Goal: Information Seeking & Learning: Learn about a topic

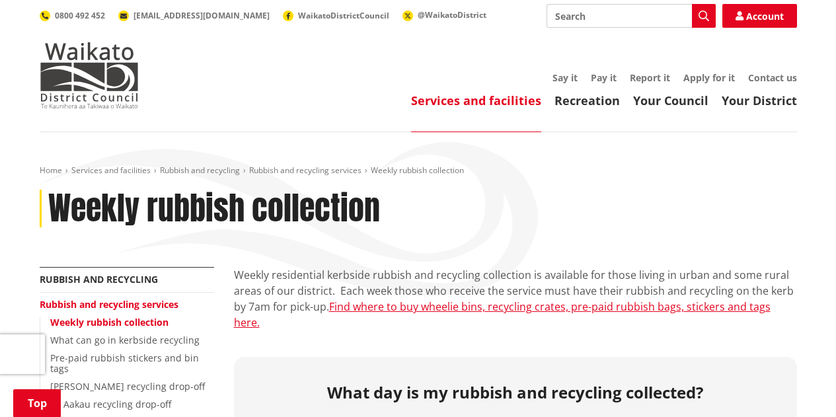
scroll to position [198, 0]
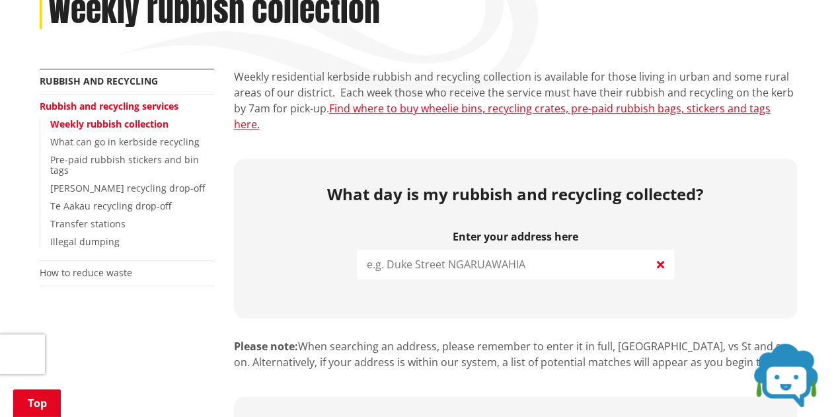
click at [512, 250] on input "search" at bounding box center [515, 264] width 317 height 29
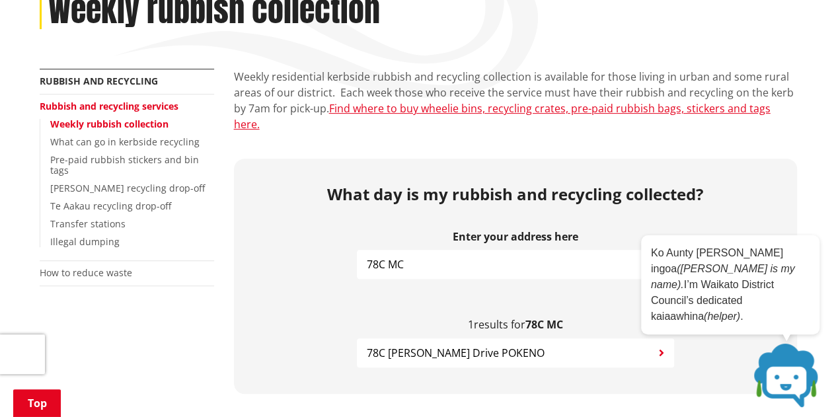
type input "78C MC"
click at [497, 345] on span "78C McIntosh Drive POKENO" at bounding box center [456, 353] width 178 height 16
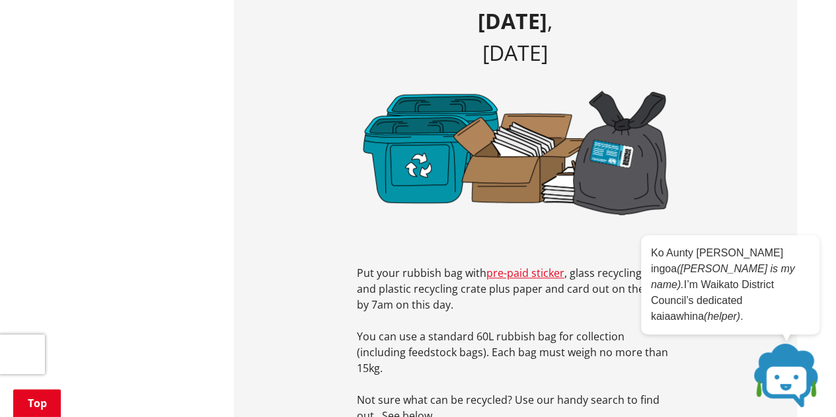
scroll to position [594, 0]
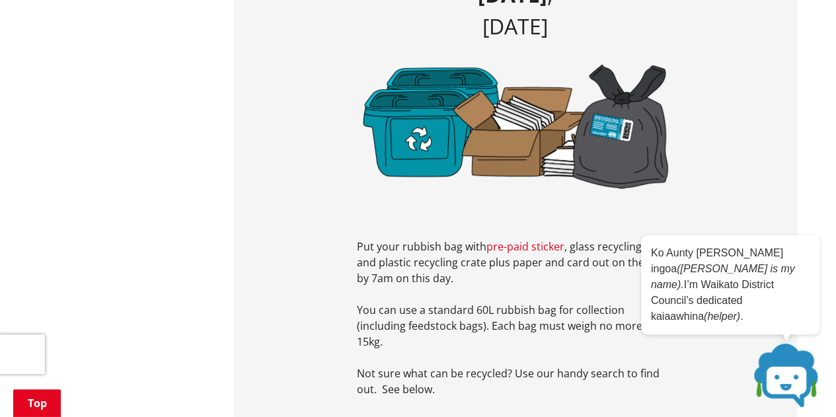
click at [542, 239] on link "pre-paid sticker" at bounding box center [525, 246] width 78 height 15
click at [463, 302] on p "You can use a standard 60L rubbish bag for collection (including feedstock bags…" at bounding box center [515, 326] width 317 height 48
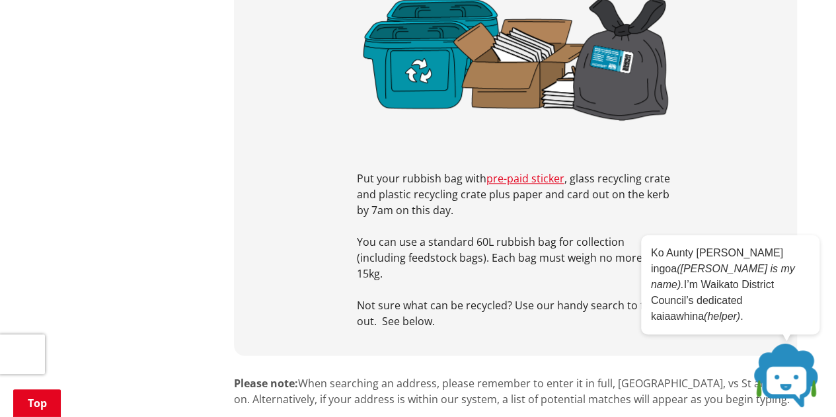
scroll to position [727, 0]
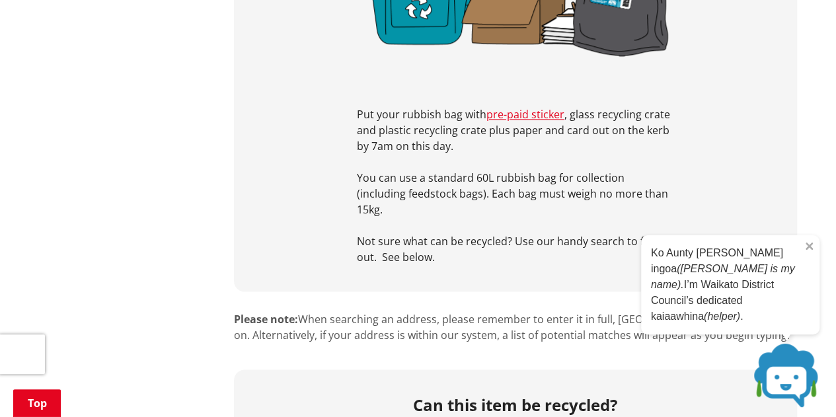
click at [807, 250] on icon "Close" at bounding box center [808, 245] width 7 height 7
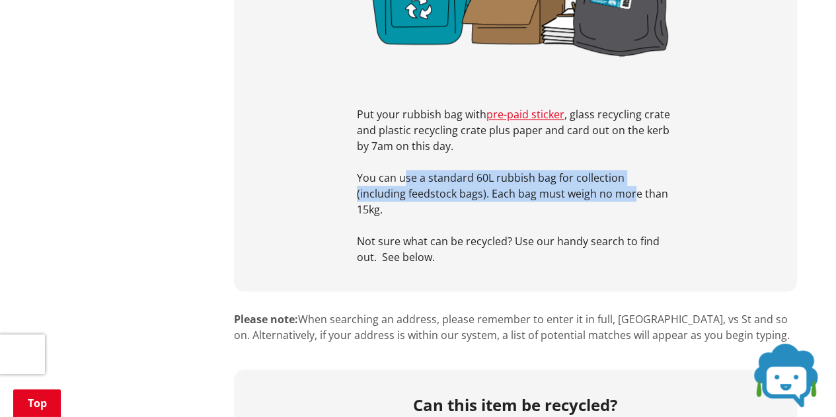
drag, startPoint x: 404, startPoint y: 160, endPoint x: 583, endPoint y: 175, distance: 180.3
click at [583, 175] on p "You can use a standard 60L rubbish bag for collection (including feedstock bags…" at bounding box center [515, 194] width 317 height 48
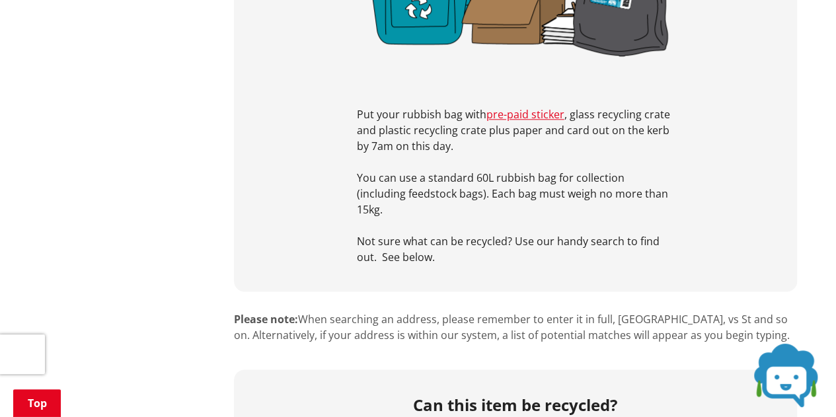
click at [544, 233] on p "Not sure what can be recycled? Use our handy search to find out. See below." at bounding box center [515, 249] width 317 height 32
drag, startPoint x: 494, startPoint y: 188, endPoint x: 477, endPoint y: 196, distance: 18.9
click at [477, 196] on div "Put your rubbish bag with pre-paid sticker , glass recycling crate and plastic …" at bounding box center [515, 170] width 317 height 190
drag, startPoint x: 509, startPoint y: 190, endPoint x: 499, endPoint y: 195, distance: 10.7
click at [499, 195] on div "Put your rubbish bag with pre-paid sticker , glass recycling crate and plastic …" at bounding box center [515, 170] width 317 height 190
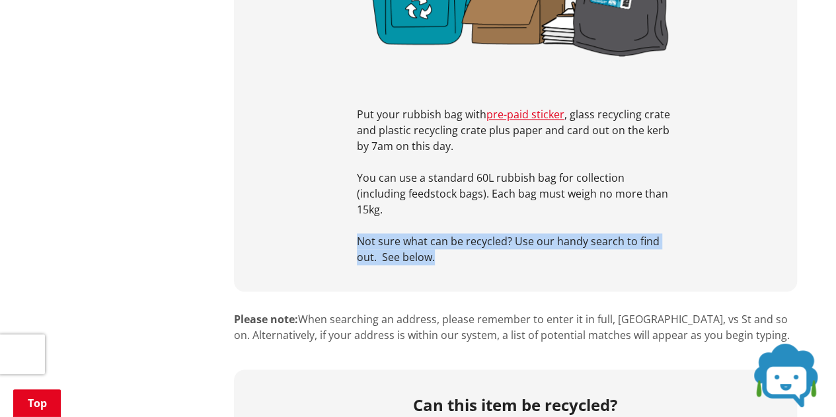
drag, startPoint x: 355, startPoint y: 203, endPoint x: 510, endPoint y: 234, distance: 158.2
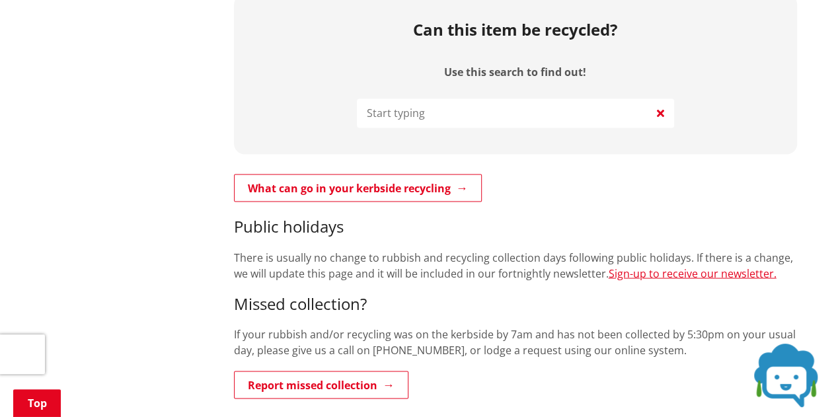
scroll to position [1123, 0]
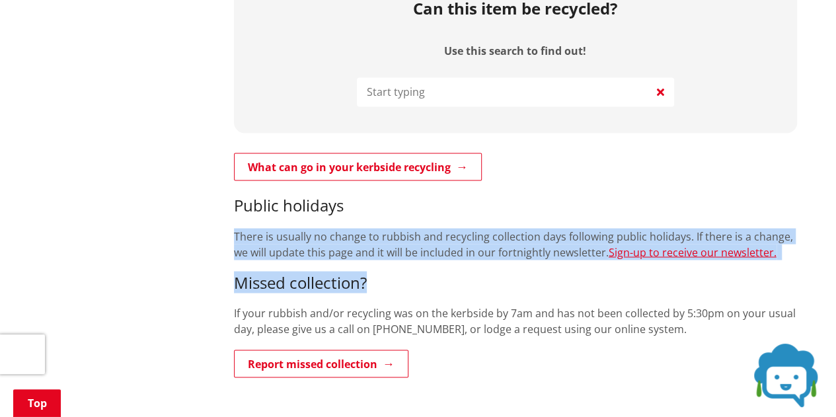
drag, startPoint x: 226, startPoint y: 205, endPoint x: 541, endPoint y: 237, distance: 316.7
click at [541, 237] on div "Weekly residential kerbside rubbish and recycling collection is available for t…" at bounding box center [515, 107] width 583 height 1926
click at [541, 238] on div "What can go in your kerbside recycling Public holidays There is usually no chan…" at bounding box center [515, 266] width 563 height 227
click at [585, 273] on h3 "Missed collection?" at bounding box center [515, 282] width 563 height 19
drag, startPoint x: 614, startPoint y: 248, endPoint x: 531, endPoint y: 253, distance: 82.7
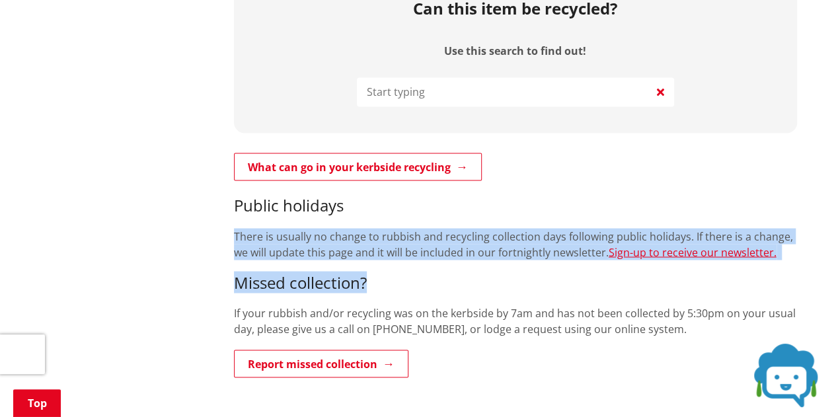
click at [531, 273] on h3 "Missed collection?" at bounding box center [515, 282] width 563 height 19
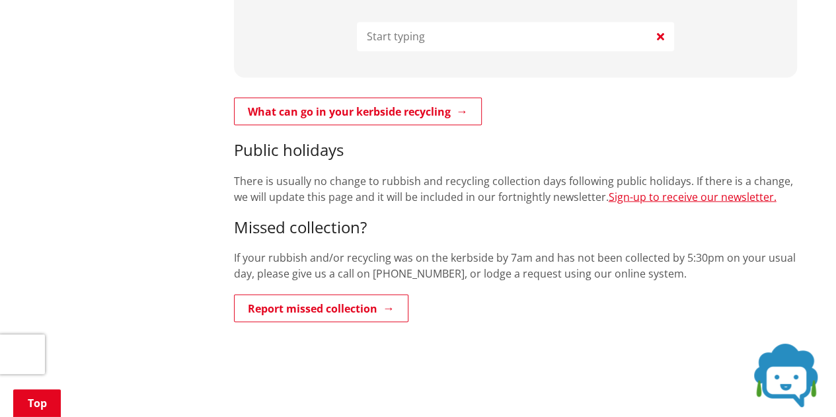
scroll to position [1255, 0]
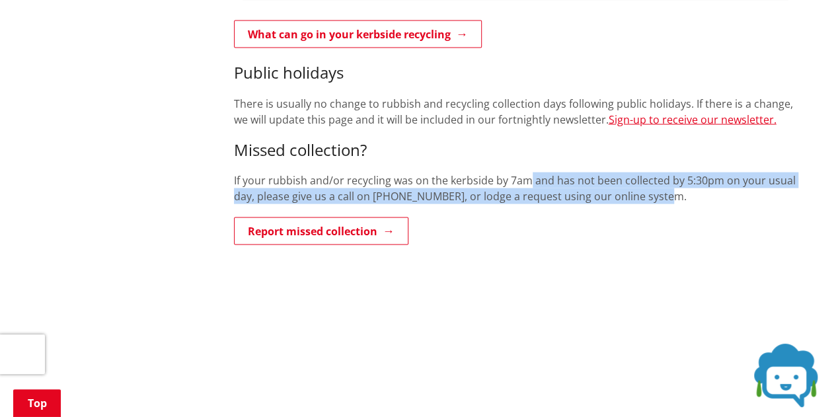
drag, startPoint x: 528, startPoint y: 134, endPoint x: 739, endPoint y: 161, distance: 213.1
click at [739, 161] on div "What can go in your kerbside recycling Public holidays There is usually no chan…" at bounding box center [515, 133] width 563 height 227
click at [736, 172] on p "If your rubbish and/or recycling was on the kerbside by 7am and has not been co…" at bounding box center [515, 188] width 563 height 32
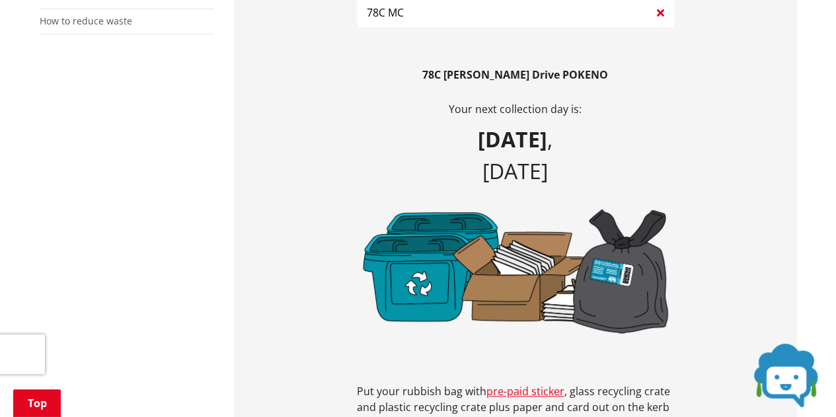
scroll to position [462, 0]
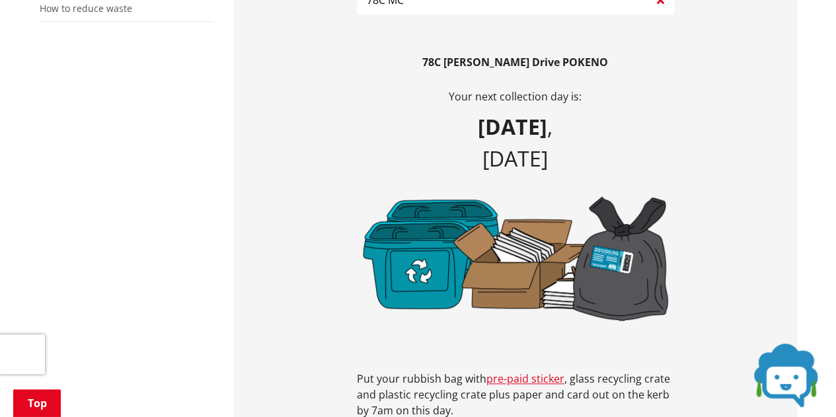
click at [602, 234] on img at bounding box center [515, 257] width 317 height 137
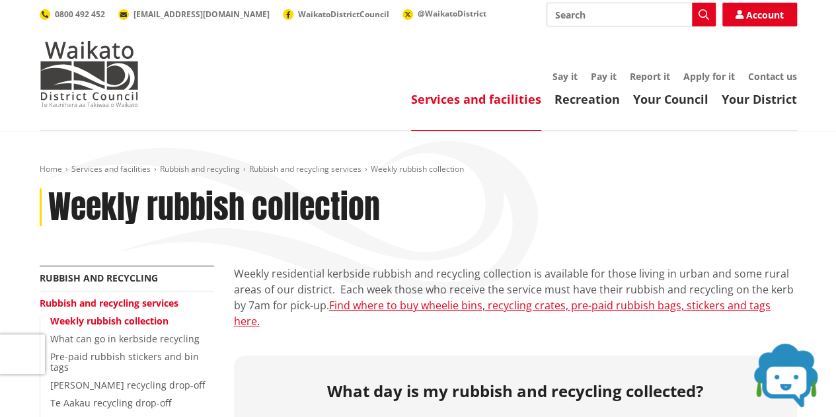
scroll to position [0, 0]
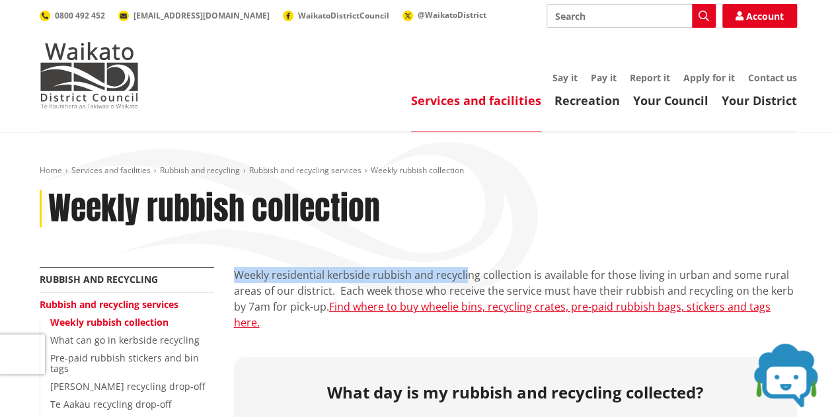
drag, startPoint x: 233, startPoint y: 275, endPoint x: 466, endPoint y: 282, distance: 233.9
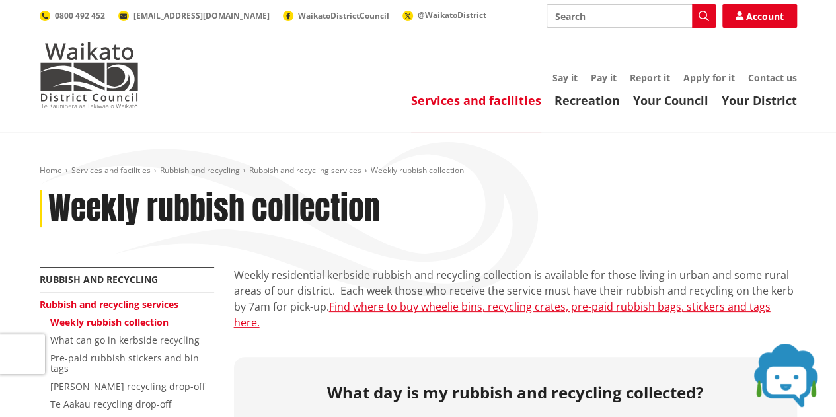
click at [492, 284] on p "Weekly residential kerbside rubbish and recycling collection is available for t…" at bounding box center [515, 298] width 563 height 63
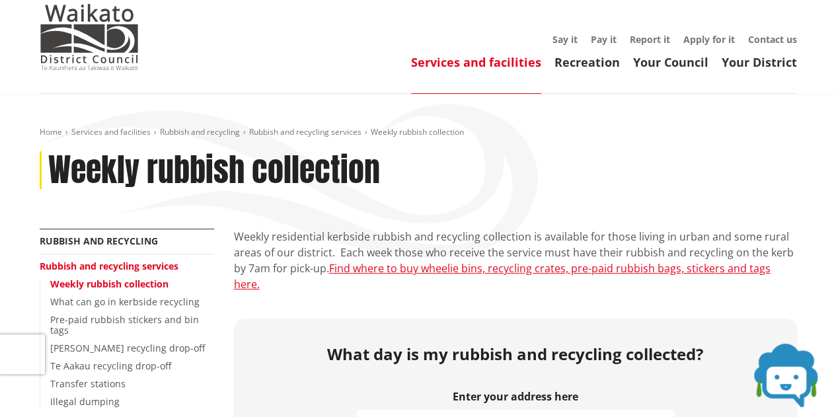
scroll to position [66, 0]
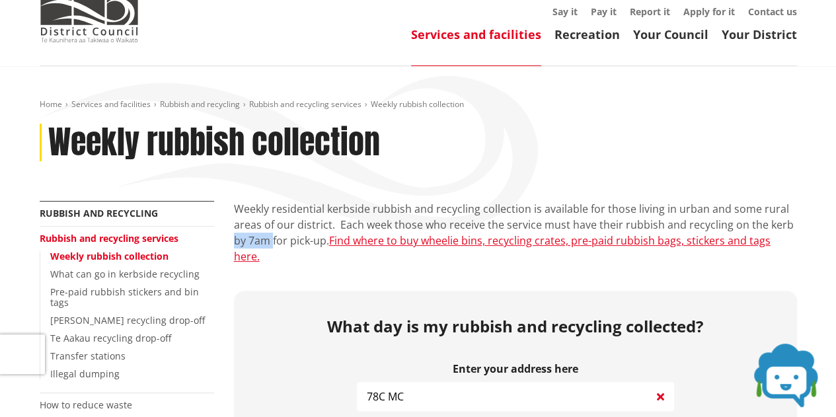
drag, startPoint x: 230, startPoint y: 238, endPoint x: 272, endPoint y: 239, distance: 42.3
click at [383, 242] on link "Find where to buy wheelie bins, recycling crates, pre-paid rubbish bags, sticke…" at bounding box center [502, 248] width 536 height 30
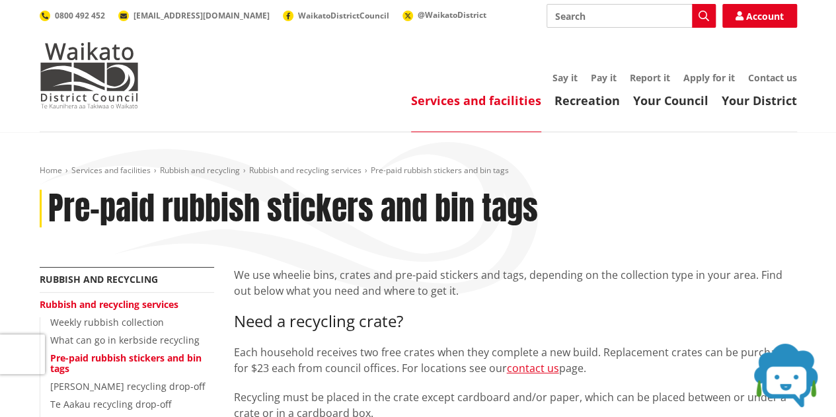
drag, startPoint x: 608, startPoint y: 310, endPoint x: 529, endPoint y: 303, distance: 78.9
click at [529, 303] on div "We use wheelie bins, crates and pre-paid stickers and tags, depending on the co…" at bounding box center [515, 344] width 563 height 154
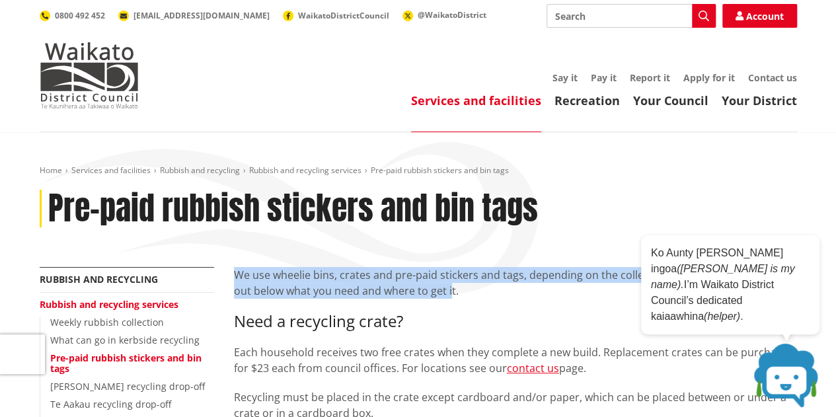
drag, startPoint x: 237, startPoint y: 271, endPoint x: 446, endPoint y: 306, distance: 211.5
click at [431, 298] on p "We use wheelie bins, crates and pre-paid stickers and tags, depending on the co…" at bounding box center [515, 283] width 563 height 32
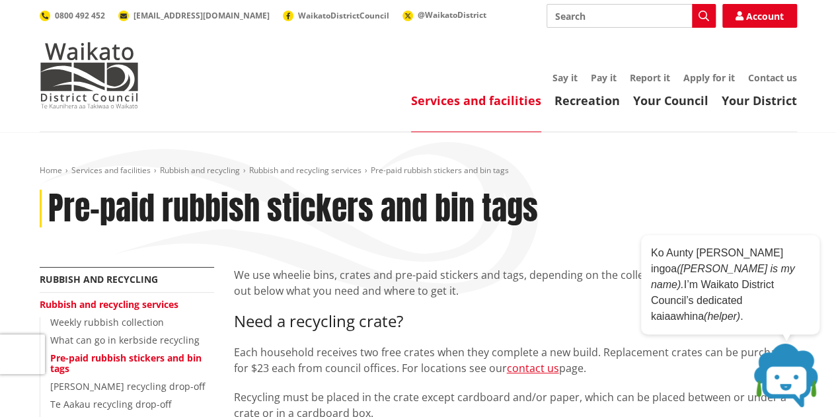
click at [450, 310] on div "We use wheelie bins, crates and pre-paid stickers and tags, depending on the co…" at bounding box center [515, 344] width 563 height 154
click at [442, 311] on div "We use wheelie bins, crates and pre-paid stickers and tags, depending on the co…" at bounding box center [515, 344] width 563 height 154
click at [809, 250] on icon at bounding box center [808, 246] width 7 height 7
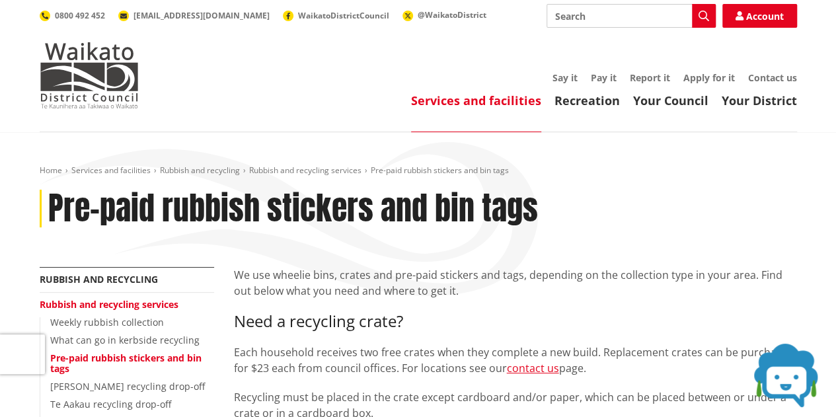
drag, startPoint x: 613, startPoint y: 321, endPoint x: 442, endPoint y: 306, distance: 171.8
click at [442, 306] on div "We use wheelie bins, crates and pre-paid stickers and tags, depending on the co…" at bounding box center [515, 344] width 563 height 154
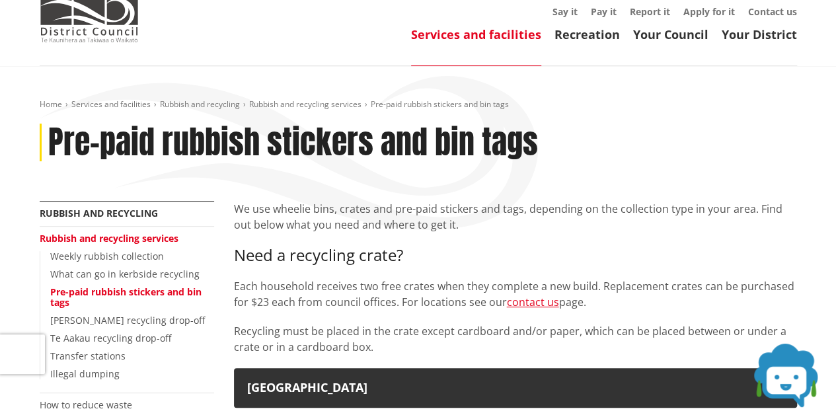
drag, startPoint x: 358, startPoint y: 276, endPoint x: 638, endPoint y: 314, distance: 282.6
click at [628, 300] on div "We use wheelie bins, crates and pre-paid stickers and tags, depending on the co…" at bounding box center [515, 278] width 563 height 154
click at [638, 314] on div "We use wheelie bins, crates and pre-paid stickers and tags, depending on the co…" at bounding box center [515, 278] width 563 height 154
drag, startPoint x: 639, startPoint y: 307, endPoint x: 637, endPoint y: 328, distance: 21.3
click at [637, 328] on p "Recycling must be placed in the crate except cardboard and/or paper, which can …" at bounding box center [515, 339] width 563 height 32
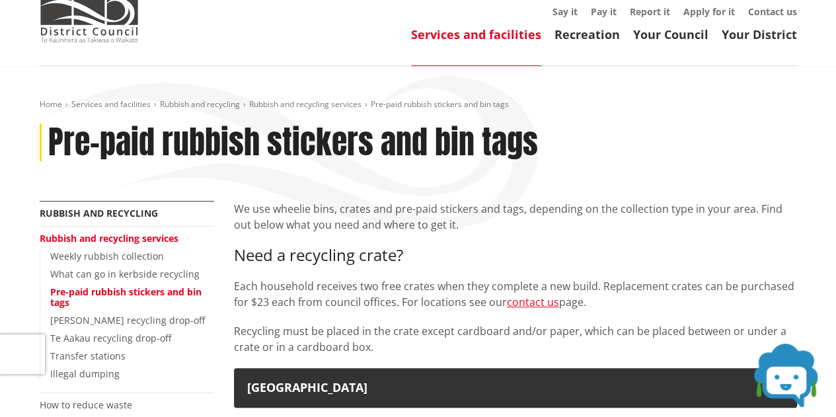
drag, startPoint x: 602, startPoint y: 279, endPoint x: 816, endPoint y: 299, distance: 214.9
click at [684, 334] on p "Recycling must be placed in the crate except cardboard and/or paper, which can …" at bounding box center [515, 339] width 563 height 32
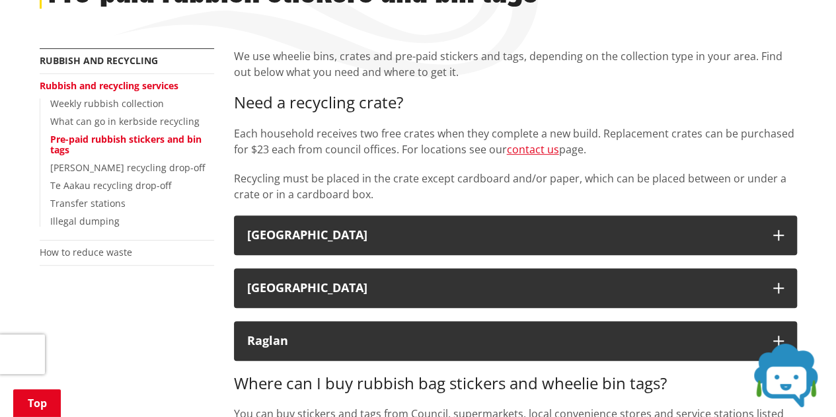
scroll to position [198, 0]
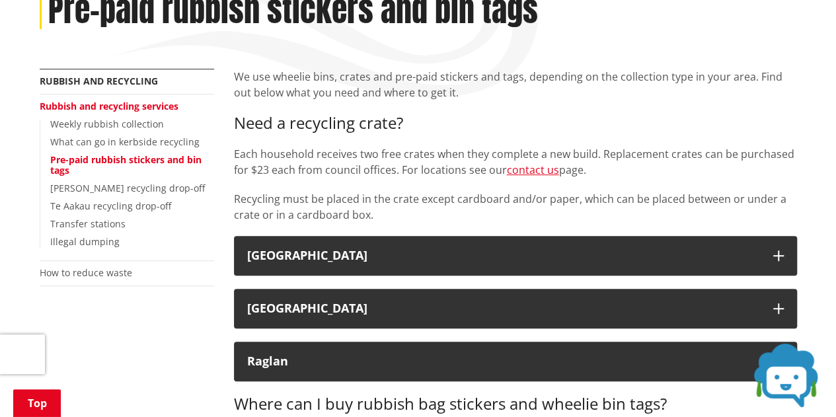
drag, startPoint x: 236, startPoint y: 195, endPoint x: 458, endPoint y: 216, distance: 223.6
click at [458, 216] on p "Recycling must be placed in the crate except cardboard and/or paper, which can …" at bounding box center [515, 207] width 563 height 32
click at [447, 215] on p "Recycling must be placed in the crate except cardboard and/or paper, which can …" at bounding box center [515, 207] width 563 height 32
drag, startPoint x: 507, startPoint y: 198, endPoint x: 625, endPoint y: 198, distance: 117.6
click at [625, 198] on p "Recycling must be placed in the crate except cardboard and/or paper, which can …" at bounding box center [515, 207] width 563 height 32
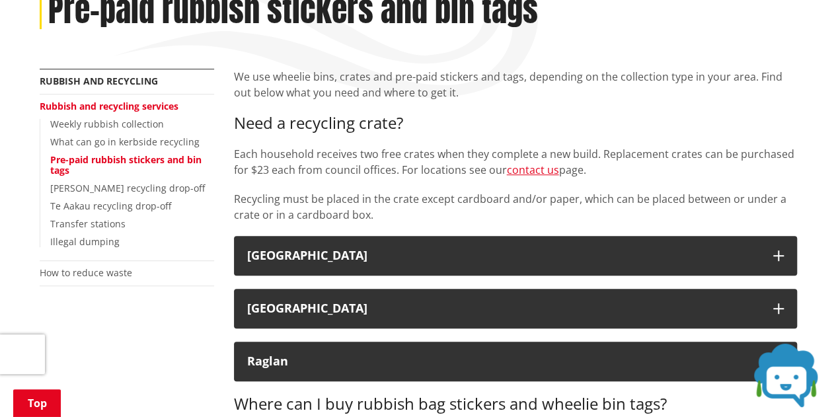
click at [621, 215] on p "Recycling must be placed in the crate except cardboard and/or paper, which can …" at bounding box center [515, 207] width 563 height 32
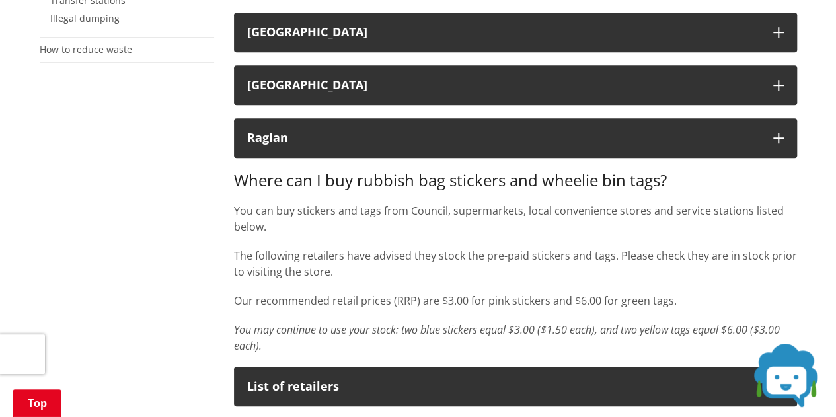
scroll to position [426, 0]
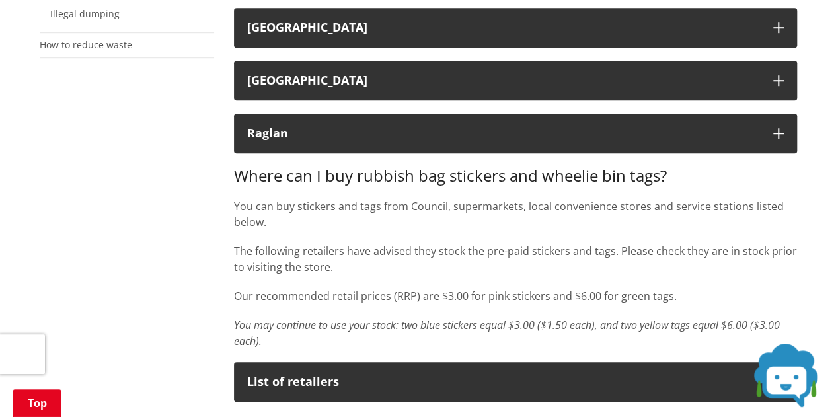
drag, startPoint x: 226, startPoint y: 203, endPoint x: 373, endPoint y: 225, distance: 148.9
click at [373, 225] on div "We use wheelie bins, crates and pre-paid stickers and tags, depending on the co…" at bounding box center [515, 403] width 583 height 1124
click at [407, 236] on div "Where can I buy rubbish bag stickers and wheelie bin tags? You can buy stickers…" at bounding box center [515, 257] width 563 height 183
click at [514, 226] on p "You can buy stickers and tags from Council, supermarkets, local convenience sto…" at bounding box center [515, 214] width 563 height 32
drag, startPoint x: 514, startPoint y: 227, endPoint x: 507, endPoint y: 228, distance: 7.4
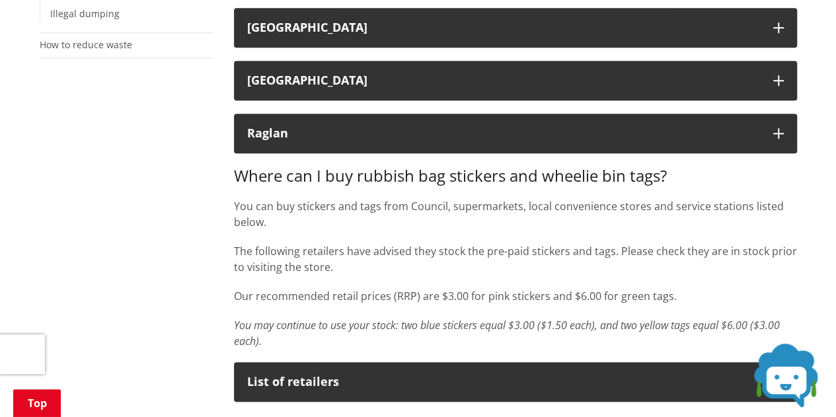
click at [507, 228] on p "You can buy stickers and tags from Council, supermarkets, local convenience sto…" at bounding box center [515, 214] width 563 height 32
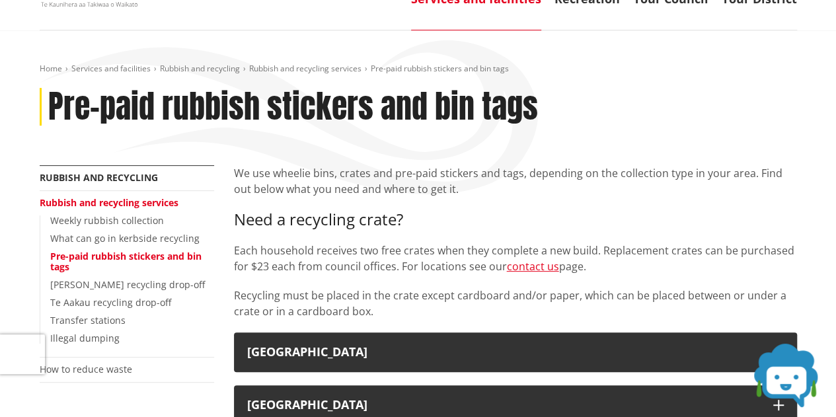
scroll to position [234, 0]
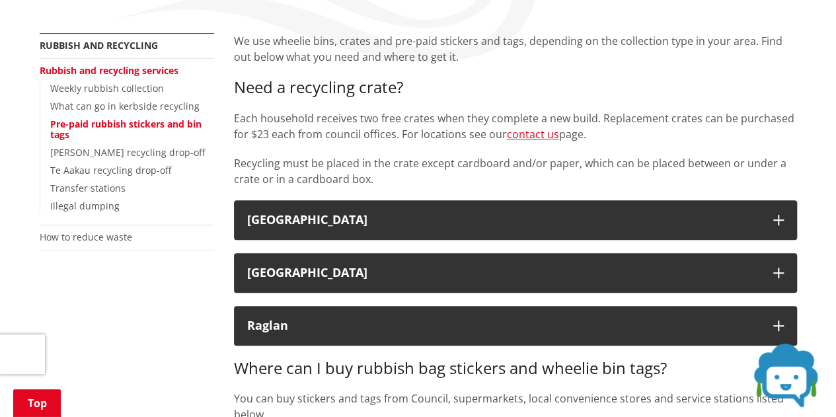
drag, startPoint x: 229, startPoint y: 162, endPoint x: 426, endPoint y: 182, distance: 197.9
click at [421, 179] on p "Recycling must be placed in the crate except cardboard and/or paper, which can …" at bounding box center [515, 171] width 563 height 32
drag, startPoint x: 450, startPoint y: 178, endPoint x: 390, endPoint y: 180, distance: 60.8
click at [392, 178] on p "Recycling must be placed in the crate except cardboard and/or paper, which can …" at bounding box center [515, 171] width 563 height 32
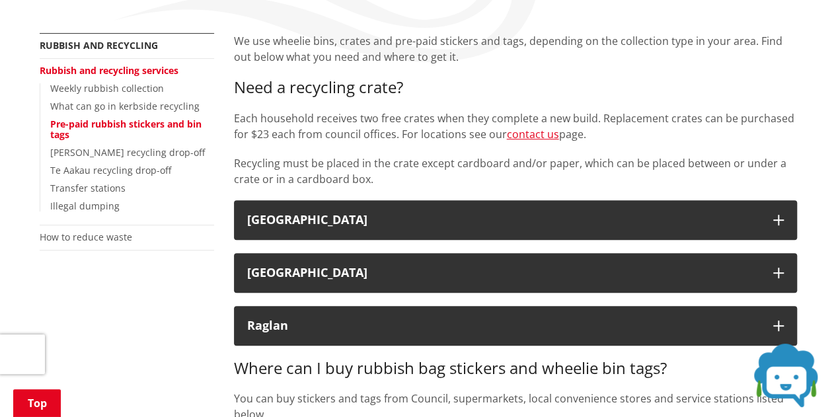
click at [394, 184] on p "Recycling must be placed in the crate except cardboard and/or paper, which can …" at bounding box center [515, 171] width 563 height 32
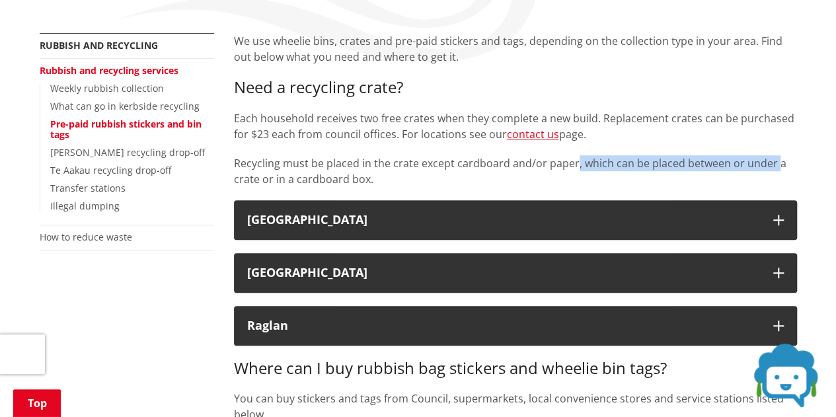
drag, startPoint x: 724, startPoint y: 163, endPoint x: 766, endPoint y: 170, distance: 42.2
click at [773, 169] on p "Recycling must be placed in the crate except cardboard and/or paper, which can …" at bounding box center [515, 171] width 563 height 32
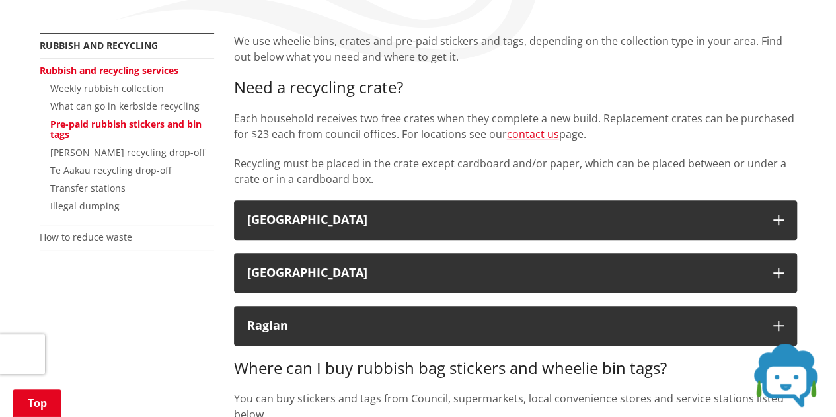
click at [646, 182] on p "Recycling must be placed in the crate except cardboard and/or paper, which can …" at bounding box center [515, 171] width 563 height 32
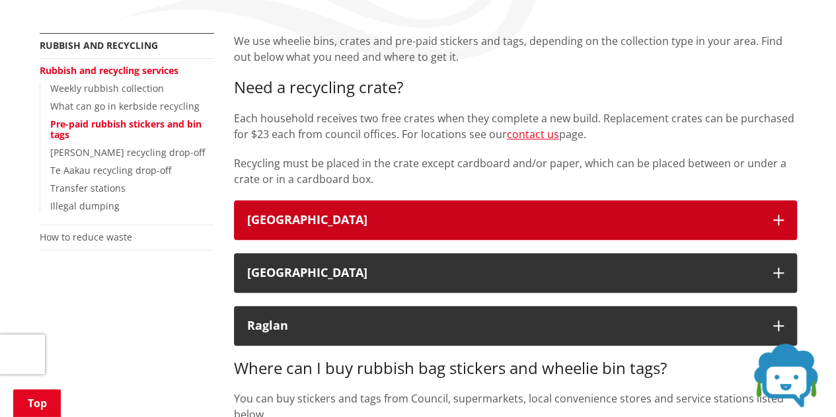
click at [577, 225] on div "Waikato District" at bounding box center [503, 219] width 513 height 13
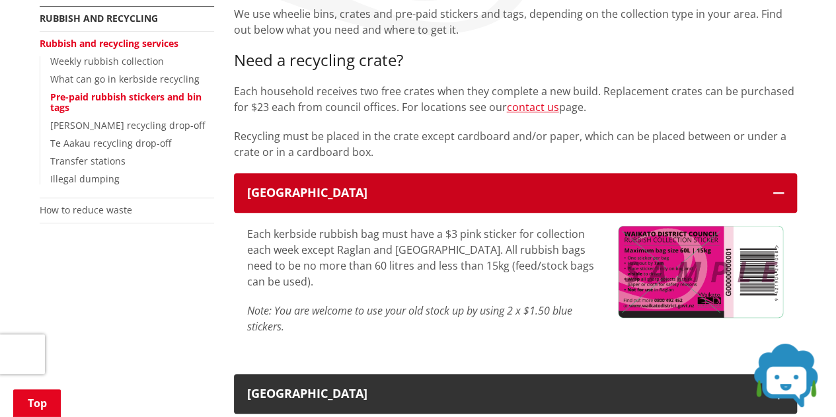
scroll to position [300, 0]
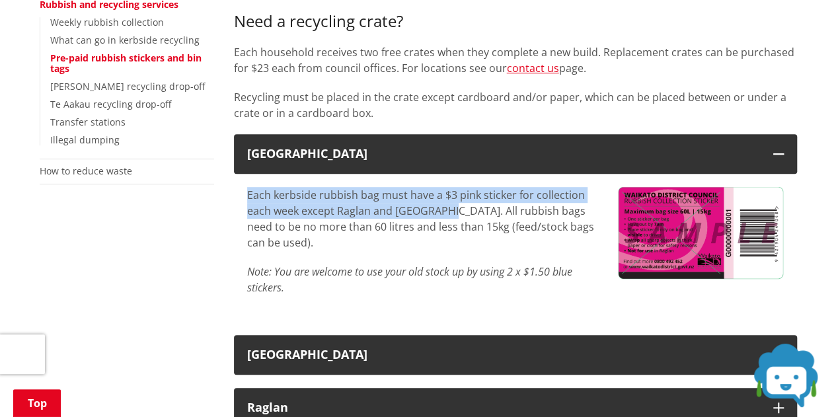
drag, startPoint x: 246, startPoint y: 191, endPoint x: 455, endPoint y: 219, distance: 210.6
click at [455, 219] on p "Each kerbside rubbish bag must have a $3 pink sticker for collection each week …" at bounding box center [422, 218] width 351 height 63
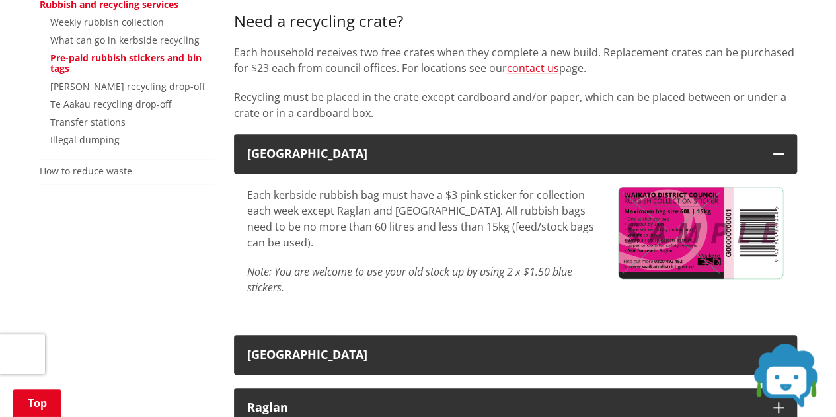
click at [441, 242] on p "Each kerbside rubbish bag must have a $3 pink sticker for collection each week …" at bounding box center [422, 218] width 351 height 63
drag, startPoint x: 443, startPoint y: 193, endPoint x: 453, endPoint y: 193, distance: 10.6
click at [453, 193] on p "Each kerbside rubbish bag must have a $3 pink sticker for collection each week …" at bounding box center [422, 218] width 351 height 63
click at [505, 225] on p "Each kerbside rubbish bag must have a $3 pink sticker for collection each week …" at bounding box center [422, 218] width 351 height 63
drag, startPoint x: 247, startPoint y: 208, endPoint x: 404, endPoint y: 209, distance: 156.6
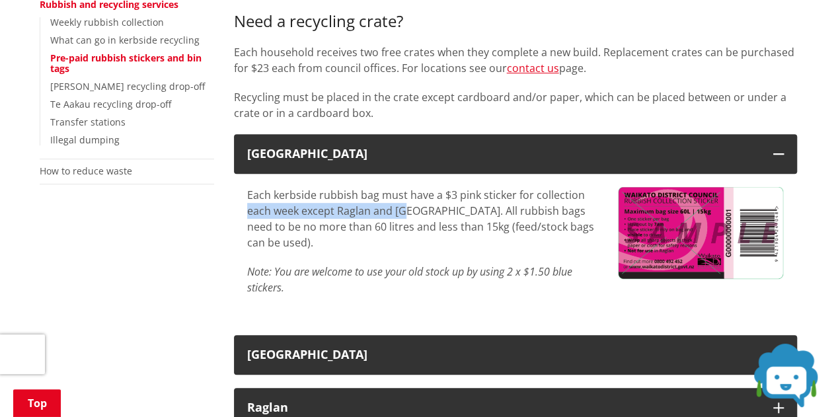
click at [404, 209] on p "Each kerbside rubbish bag must have a $3 pink sticker for collection each week …" at bounding box center [422, 218] width 351 height 63
click at [422, 252] on div "Each kerbside rubbish bag must have a $3 pink sticker for collection each week …" at bounding box center [422, 241] width 351 height 108
drag, startPoint x: 436, startPoint y: 244, endPoint x: 408, endPoint y: 252, distance: 29.3
click at [408, 252] on div "Each kerbside rubbish bag must have a $3 pink sticker for collection each week …" at bounding box center [422, 241] width 351 height 108
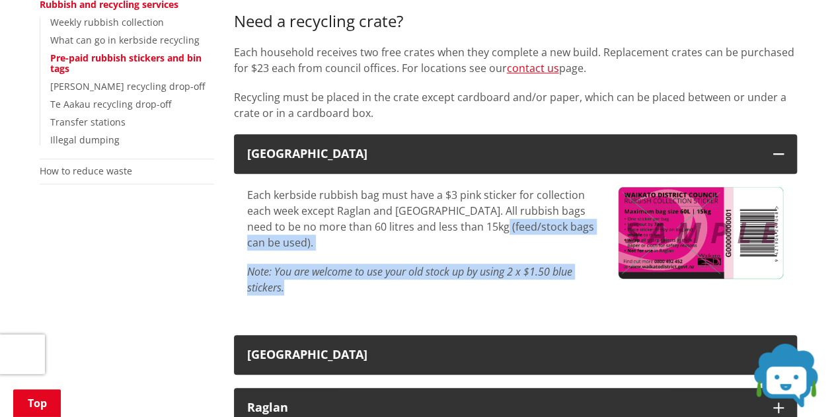
drag, startPoint x: 485, startPoint y: 225, endPoint x: 612, endPoint y: 224, distance: 126.8
click at [612, 224] on div "Each kerbside rubbish bag must have a $3 pink sticker for collection each week …" at bounding box center [515, 248] width 556 height 122
click at [523, 233] on p "Each kerbside rubbish bag must have a $3 pink sticker for collection each week …" at bounding box center [422, 218] width 351 height 63
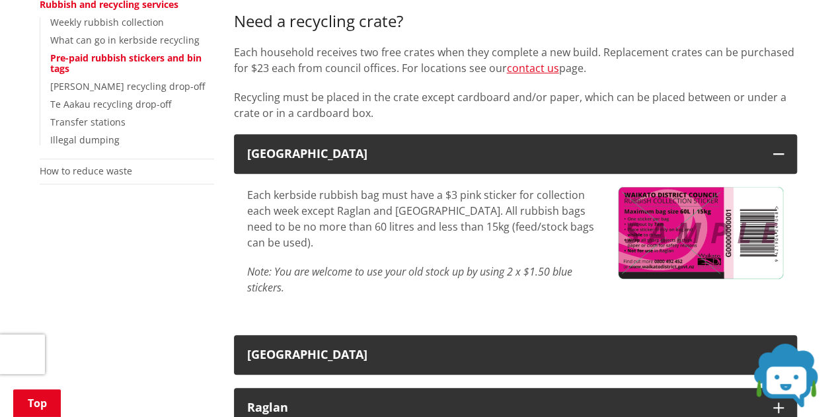
drag, startPoint x: 521, startPoint y: 233, endPoint x: 406, endPoint y: 228, distance: 115.1
click at [406, 228] on p "Each kerbside rubbish bag must have a $3 pink sticker for collection each week …" at bounding box center [422, 218] width 351 height 63
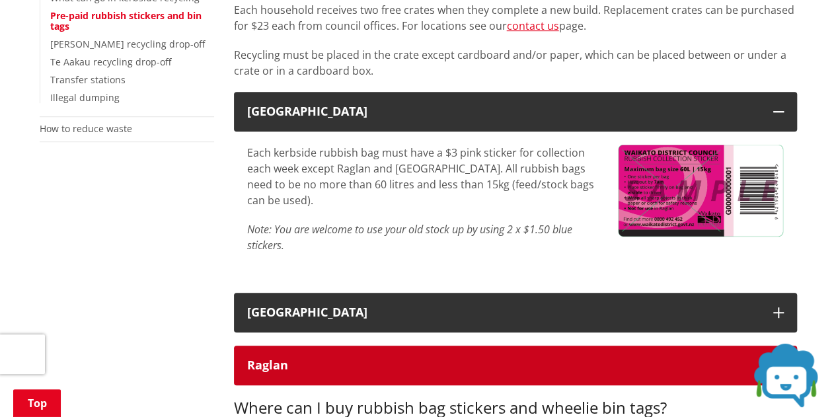
scroll to position [396, 0]
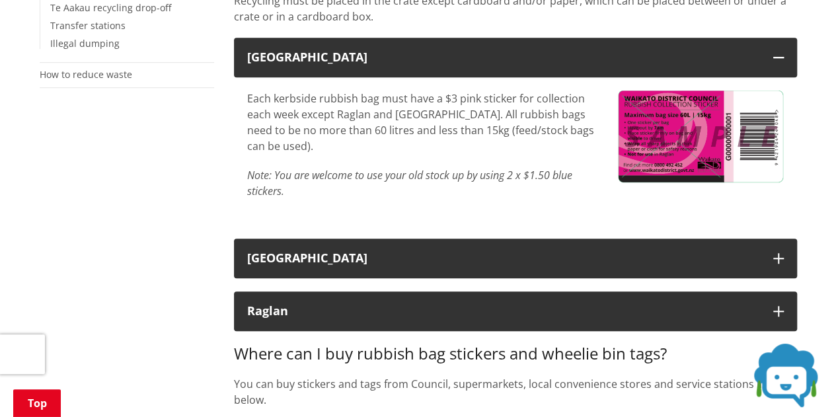
drag, startPoint x: 468, startPoint y: 349, endPoint x: 454, endPoint y: 353, distance: 14.4
click at [454, 353] on h3 "Where can I buy rubbish bag stickers and wheelie bin tags?" at bounding box center [515, 353] width 563 height 19
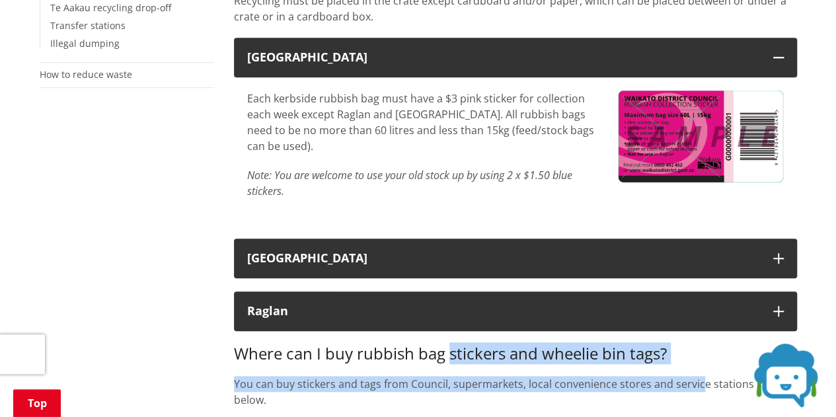
drag, startPoint x: 449, startPoint y: 355, endPoint x: 697, endPoint y: 367, distance: 248.0
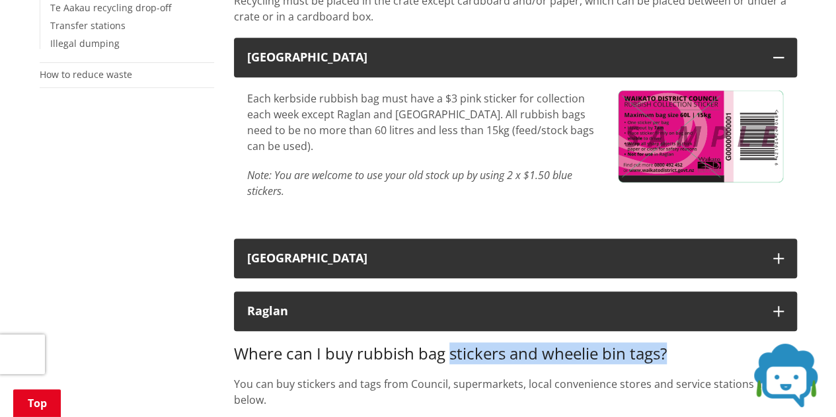
drag, startPoint x: 452, startPoint y: 352, endPoint x: 672, endPoint y: 349, distance: 220.6
click at [672, 349] on h3 "Where can I buy rubbish bag stickers and wheelie bin tags?" at bounding box center [515, 353] width 563 height 19
click at [672, 351] on h3 "Where can I buy rubbish bag stickers and wheelie bin tags?" at bounding box center [515, 353] width 563 height 19
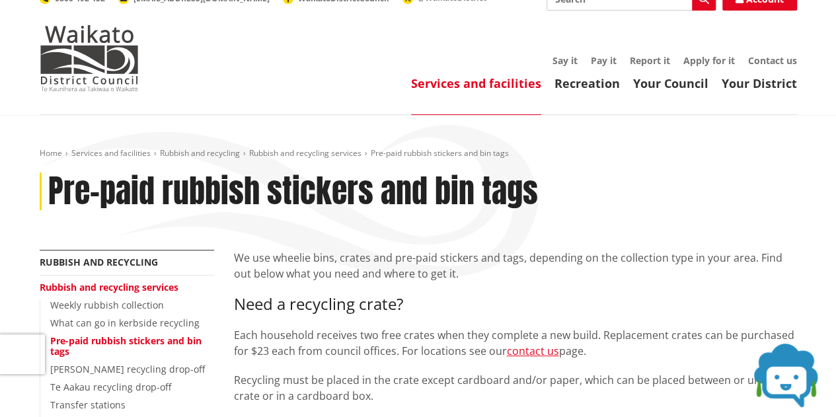
scroll to position [0, 0]
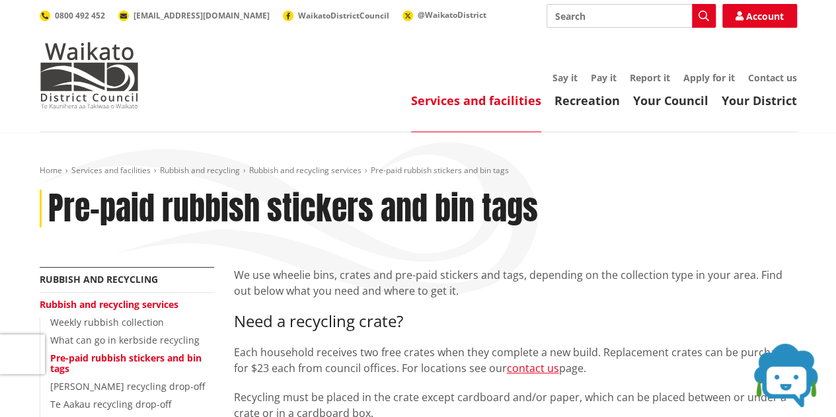
drag, startPoint x: 486, startPoint y: 377, endPoint x: 496, endPoint y: 301, distance: 77.3
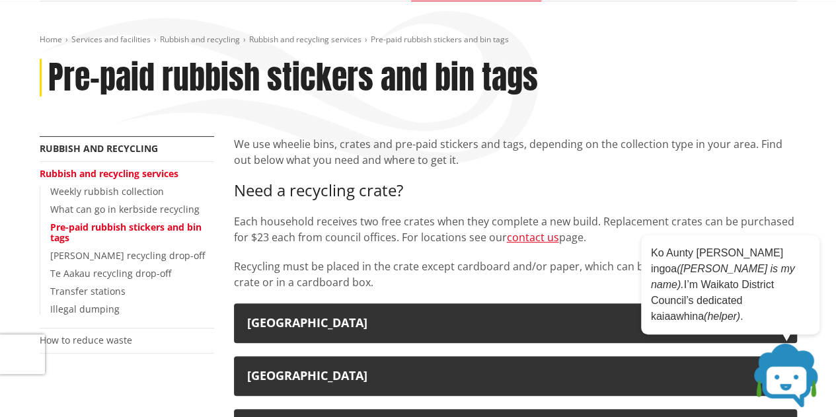
scroll to position [132, 0]
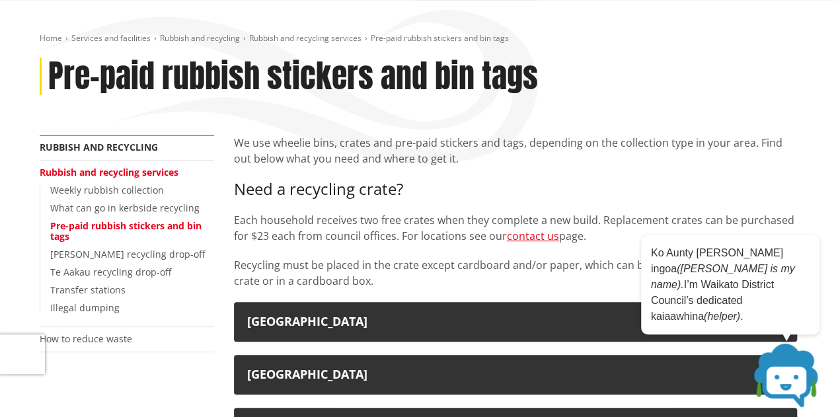
click at [727, 242] on p "Each household receives two free crates when they complete a new build. Replace…" at bounding box center [515, 228] width 563 height 32
click at [809, 250] on icon at bounding box center [808, 246] width 7 height 7
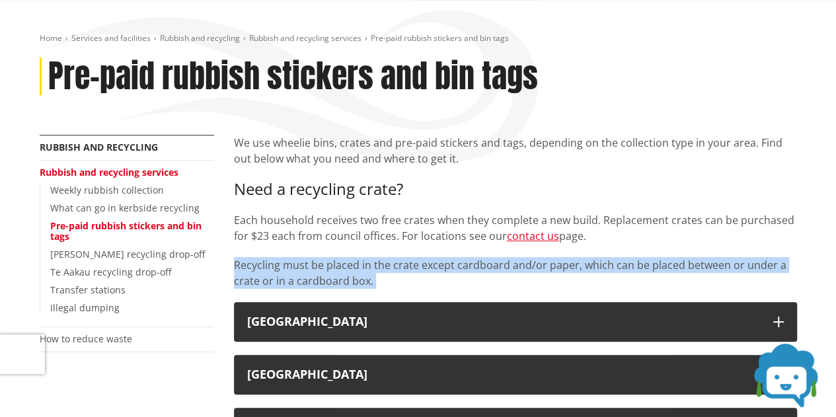
drag, startPoint x: 227, startPoint y: 260, endPoint x: 383, endPoint y: 291, distance: 159.0
click at [386, 287] on p "Recycling must be placed in the crate except cardboard and/or paper, which can …" at bounding box center [515, 273] width 563 height 32
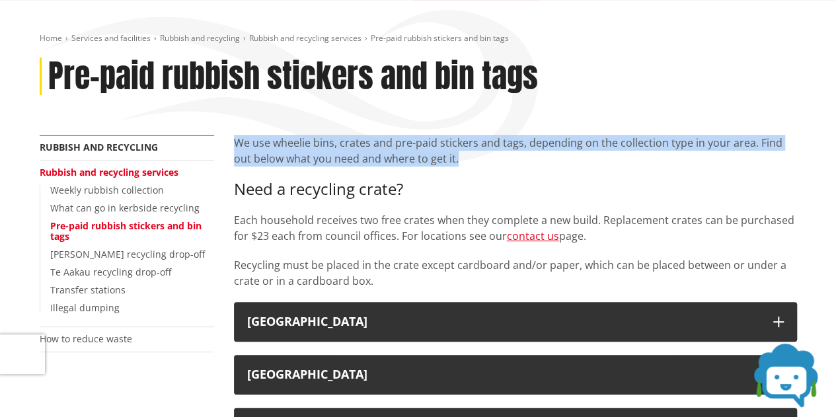
drag, startPoint x: 231, startPoint y: 141, endPoint x: 461, endPoint y: 162, distance: 231.6
click at [461, 162] on p "We use wheelie bins, crates and pre-paid stickers and tags, depending on the co…" at bounding box center [515, 151] width 563 height 32
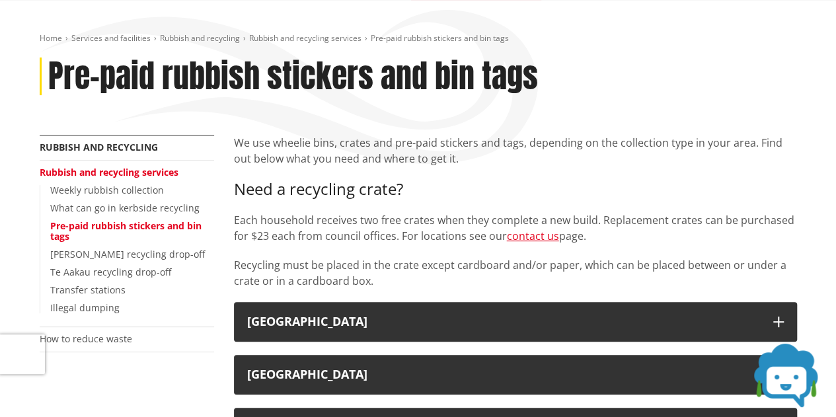
drag, startPoint x: 468, startPoint y: 157, endPoint x: 458, endPoint y: 158, distance: 9.9
click at [458, 158] on p "We use wheelie bins, crates and pre-paid stickers and tags, depending on the co…" at bounding box center [515, 151] width 563 height 32
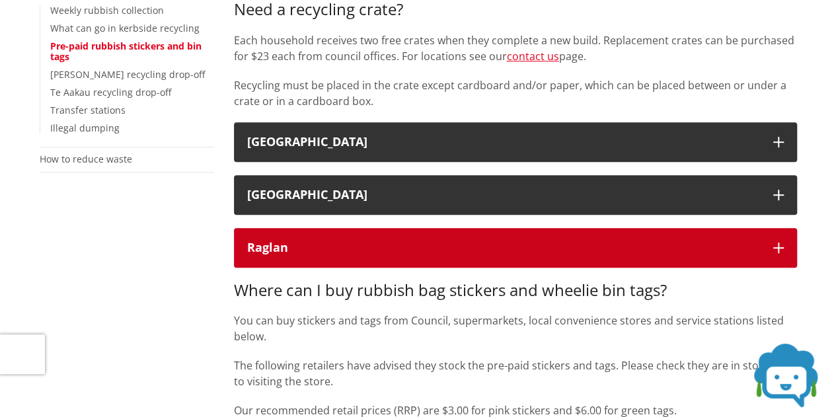
scroll to position [396, 0]
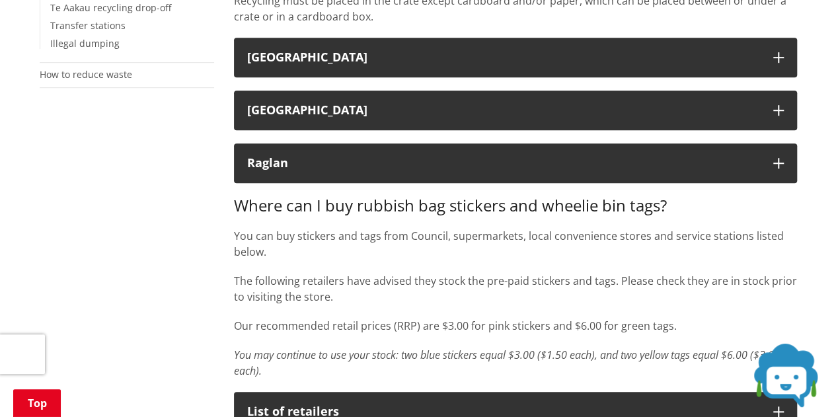
drag, startPoint x: 226, startPoint y: 233, endPoint x: 383, endPoint y: 258, distance: 159.1
click at [390, 260] on div "Where can I buy rubbish bag stickers and wheelie bin tags? You can buy stickers…" at bounding box center [515, 287] width 563 height 183
drag, startPoint x: 480, startPoint y: 261, endPoint x: 466, endPoint y: 260, distance: 13.3
click at [466, 260] on div "Where can I buy rubbish bag stickers and wheelie bin tags? You can buy stickers…" at bounding box center [515, 287] width 563 height 183
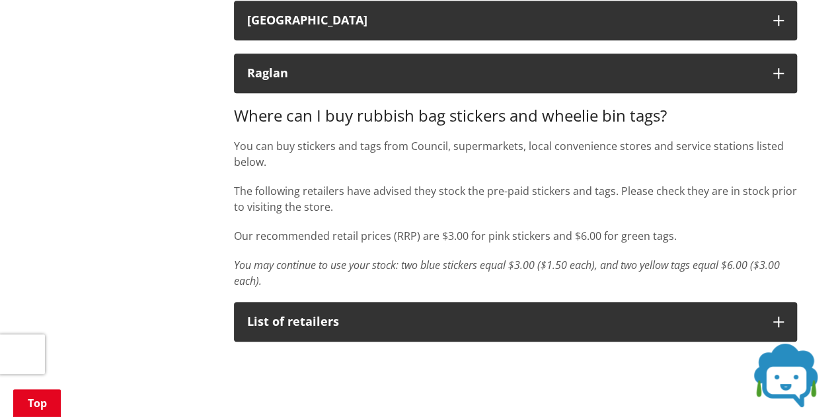
scroll to position [528, 0]
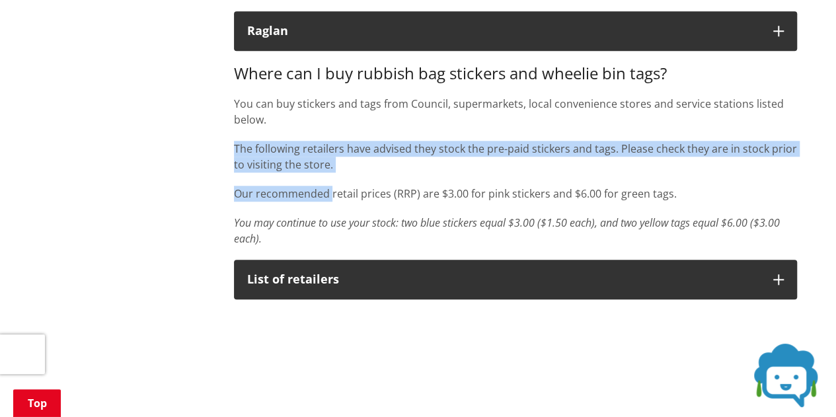
drag, startPoint x: 227, startPoint y: 147, endPoint x: 332, endPoint y: 174, distance: 108.5
click at [332, 174] on div "We use wheelie bins, crates and pre-paid stickers and tags, depending on the co…" at bounding box center [515, 300] width 583 height 1124
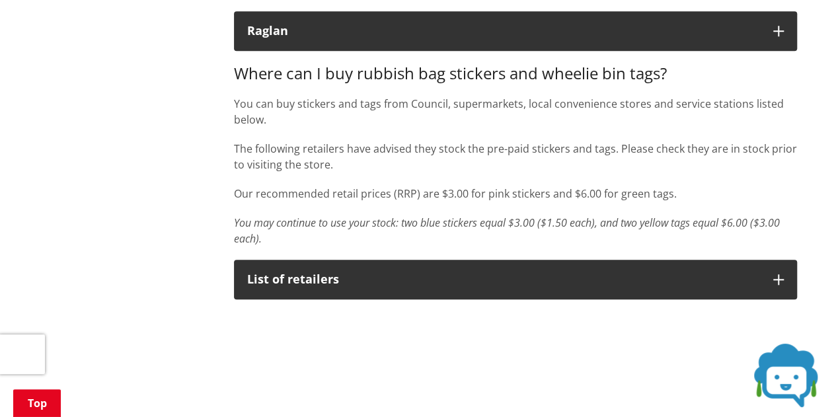
click at [351, 178] on div "Where can I buy rubbish bag stickers and wheelie bin tags? You can buy stickers…" at bounding box center [515, 155] width 563 height 183
drag, startPoint x: 510, startPoint y: 160, endPoint x: 461, endPoint y: 167, distance: 49.4
click at [461, 167] on p "The following retailers have advised they stock the pre-paid stickers and tags.…" at bounding box center [515, 157] width 563 height 32
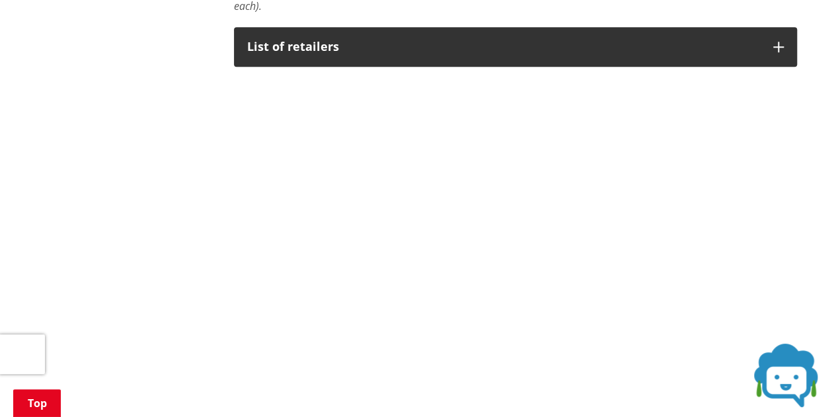
scroll to position [779, 0]
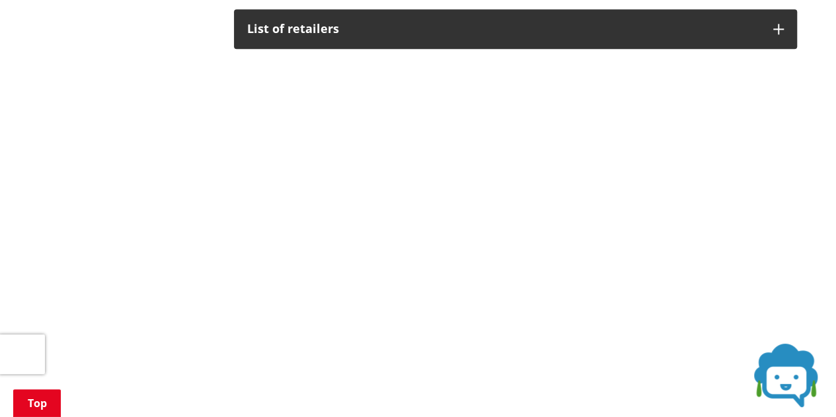
drag, startPoint x: 840, startPoint y: 195, endPoint x: 831, endPoint y: 48, distance: 146.9
click at [831, 50] on div "Home Services and facilities Rubbish and recycling Rubbish and recycling servic…" at bounding box center [418, 9] width 836 height 1312
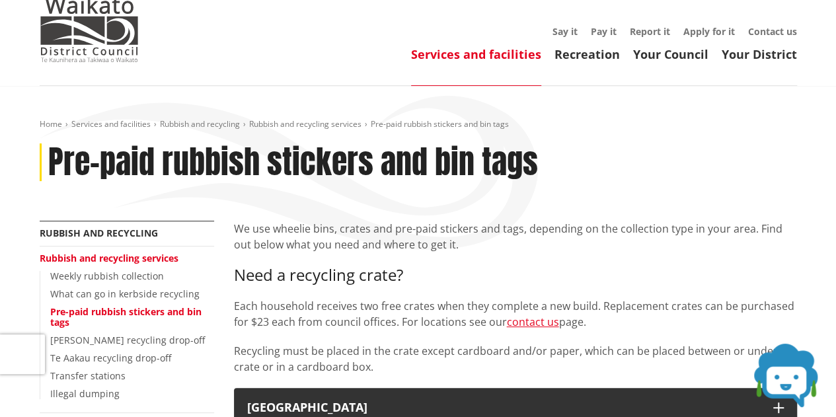
scroll to position [66, 0]
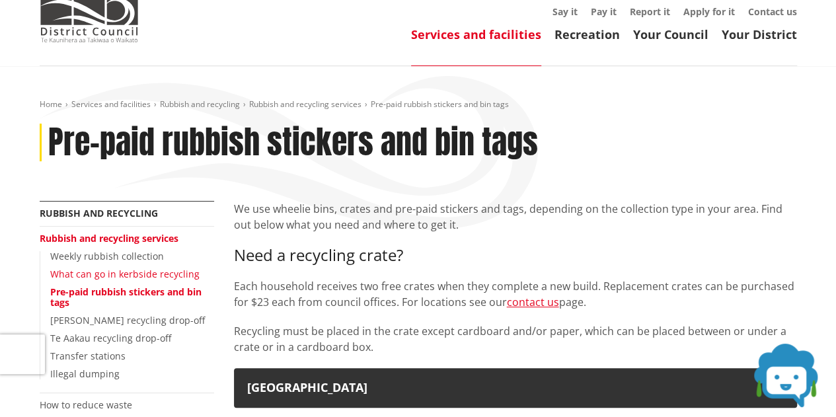
click at [81, 273] on link "What can go in kerbside recycling" at bounding box center [124, 274] width 149 height 13
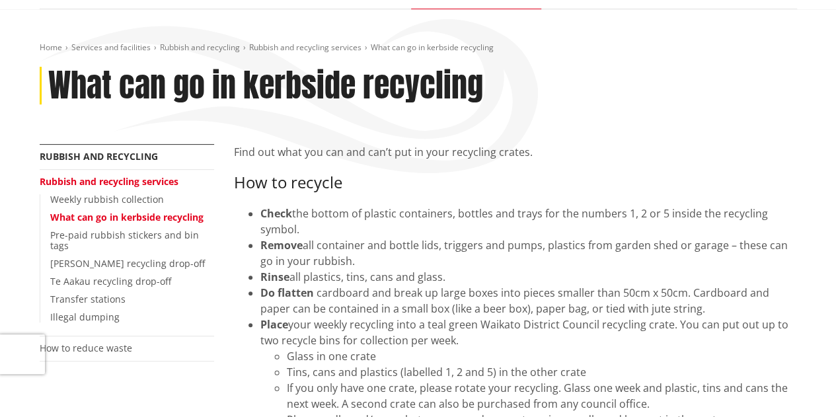
scroll to position [132, 0]
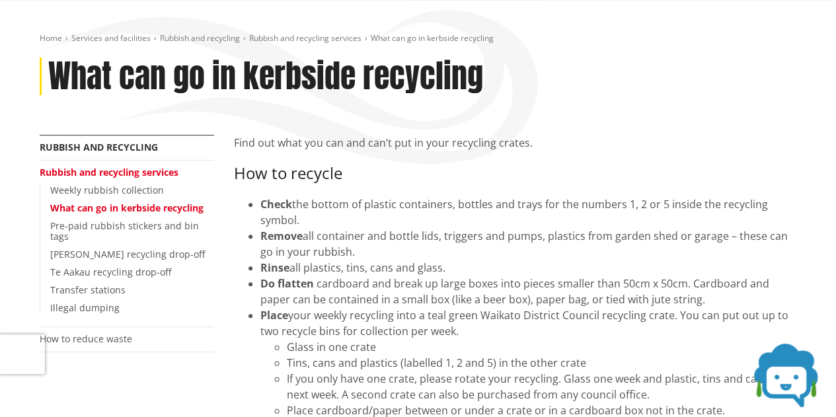
drag, startPoint x: 450, startPoint y: 203, endPoint x: 738, endPoint y: 225, distance: 288.8
click at [738, 225] on div "Check the bottom of plastic containers, bottles and trays for the numbers 1, 2 …" at bounding box center [528, 212] width 536 height 32
click at [629, 260] on div "Rinse all plastics, tins, cans and glass." at bounding box center [528, 268] width 536 height 16
drag, startPoint x: 620, startPoint y: 260, endPoint x: 416, endPoint y: 266, distance: 204.2
click at [416, 266] on div "Rinse all plastics, tins, cans and glass." at bounding box center [528, 268] width 536 height 16
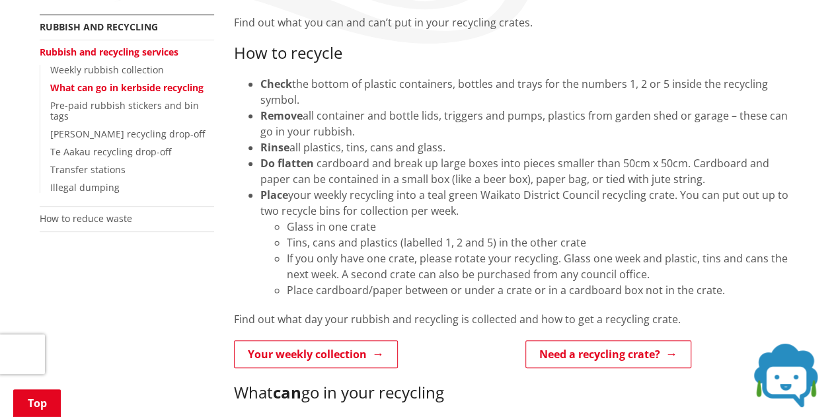
scroll to position [264, 0]
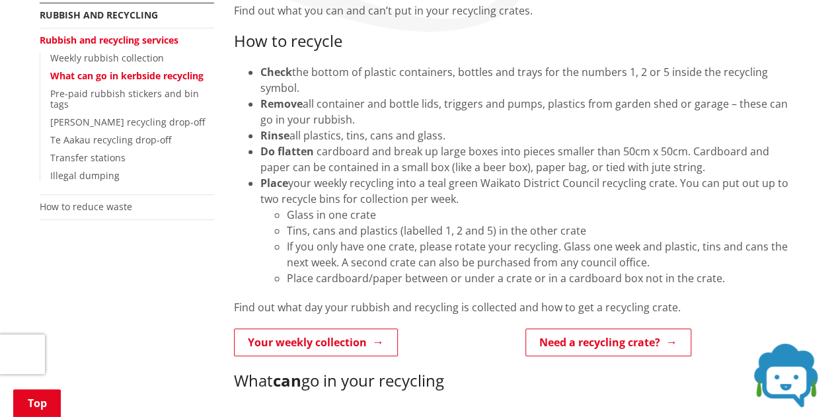
drag, startPoint x: 255, startPoint y: 175, endPoint x: 495, endPoint y: 212, distance: 243.3
click at [495, 212] on ul "Check the bottom of plastic containers, bottles and trays for the numbers 1, 2 …" at bounding box center [515, 175] width 563 height 222
click at [489, 213] on li "Glass in one crate" at bounding box center [542, 215] width 510 height 16
drag, startPoint x: 519, startPoint y: 208, endPoint x: 477, endPoint y: 211, distance: 42.4
click at [477, 211] on li "Glass in one crate" at bounding box center [542, 215] width 510 height 16
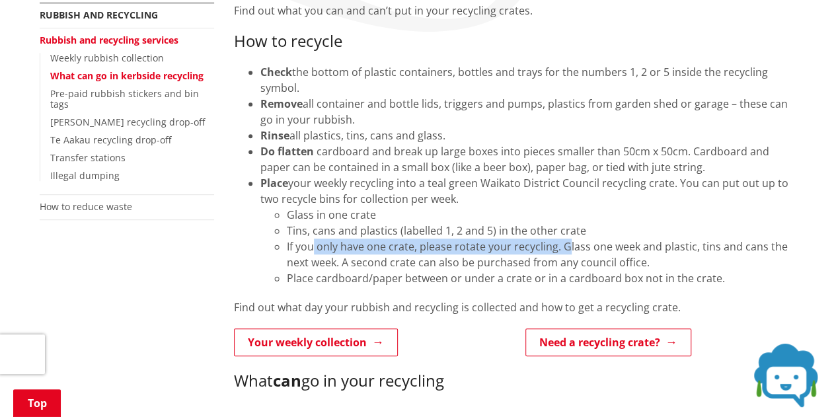
drag, startPoint x: 314, startPoint y: 239, endPoint x: 569, endPoint y: 254, distance: 254.7
click at [569, 253] on li "If you only have one crate, please rotate your recycling. Glass one week and pl…" at bounding box center [542, 254] width 510 height 32
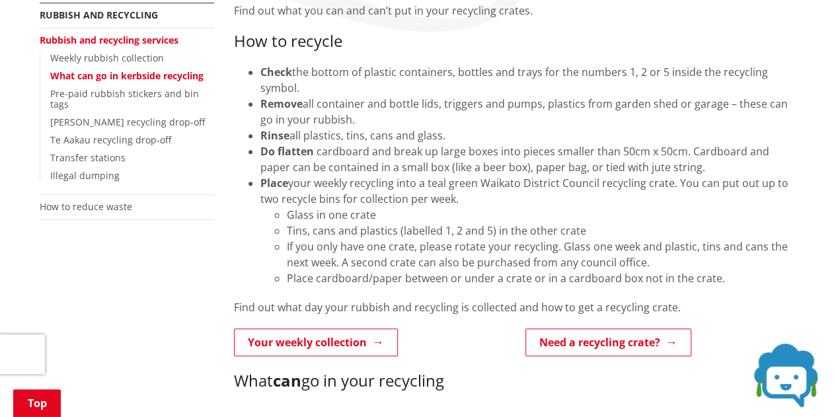
click at [519, 281] on li "Place cardboard/paper between or under a crate or in a cardboard box not in the…" at bounding box center [542, 278] width 510 height 16
click at [453, 340] on p "Your weekly collection" at bounding box center [369, 343] width 271 height 30
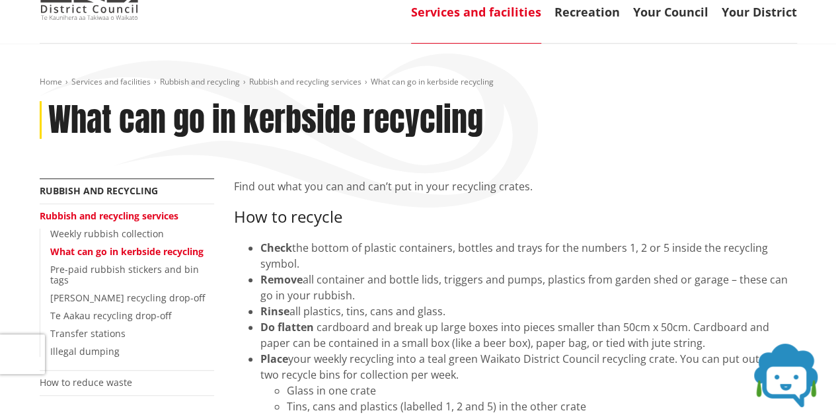
scroll to position [0, 0]
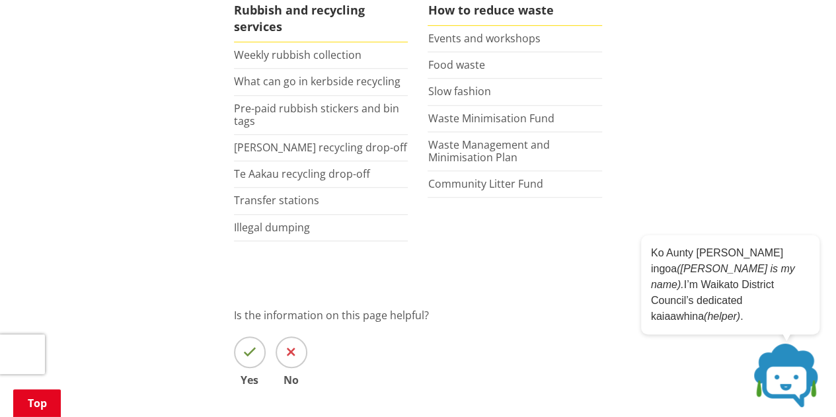
scroll to position [330, 0]
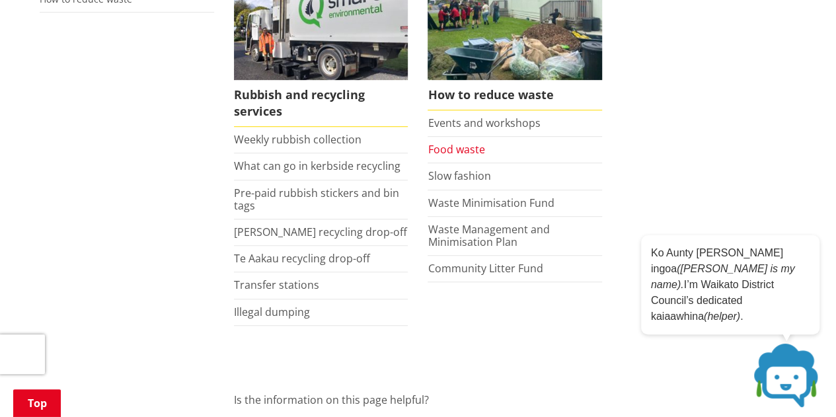
click at [435, 145] on link "Food waste" at bounding box center [455, 149] width 57 height 15
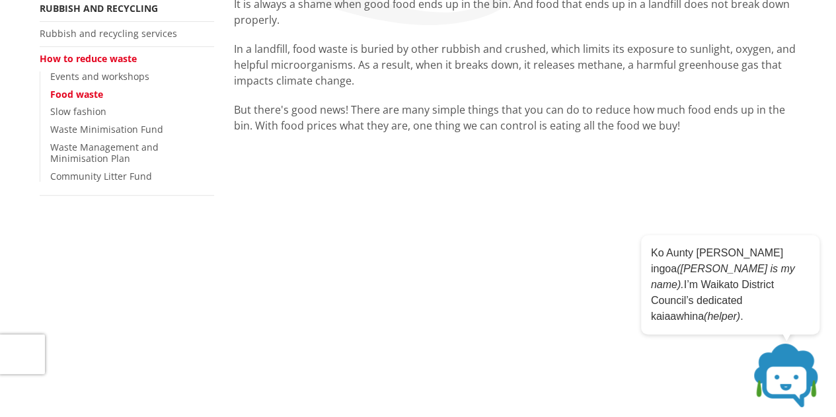
scroll to position [132, 0]
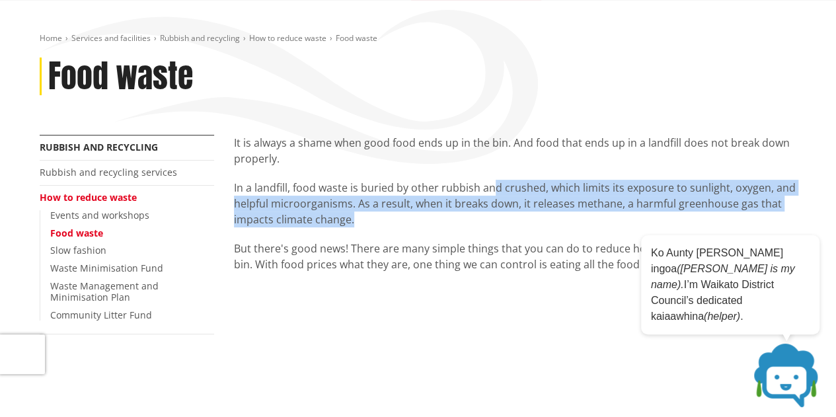
drag, startPoint x: 490, startPoint y: 186, endPoint x: 745, endPoint y: 215, distance: 256.6
click at [768, 215] on p "In a landfill, food waste is buried by other rubbish and crushed, which limits …" at bounding box center [515, 204] width 563 height 48
click at [552, 223] on p "In a landfill, food waste is buried by other rubbish and crushed, which limits …" at bounding box center [515, 204] width 563 height 48
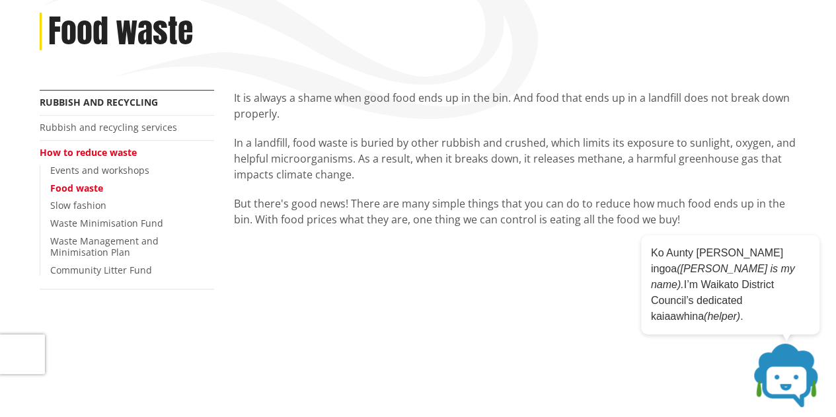
scroll to position [198, 0]
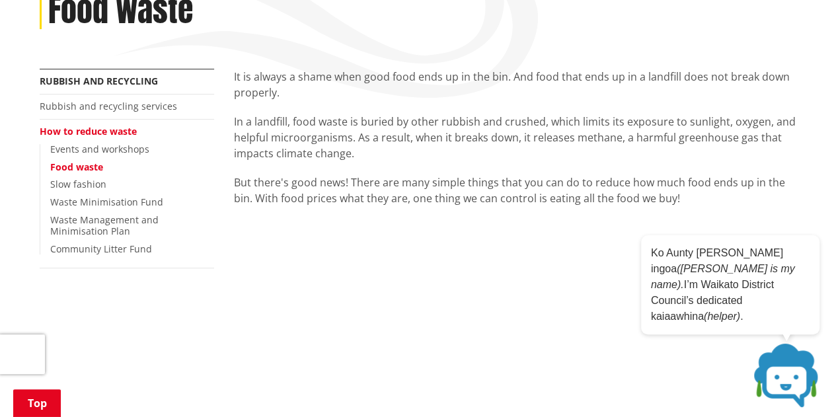
drag, startPoint x: 384, startPoint y: 176, endPoint x: 753, endPoint y: 201, distance: 369.5
click at [753, 201] on p "But there's good news! There are many simple things that you can do to reduce h…" at bounding box center [515, 190] width 563 height 32
click at [709, 195] on p "But there's good news! There are many simple things that you can do to reduce h…" at bounding box center [515, 190] width 563 height 32
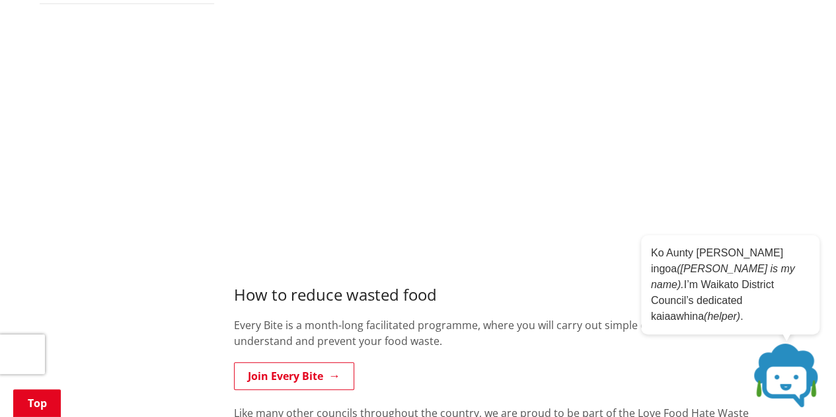
scroll to position [594, 0]
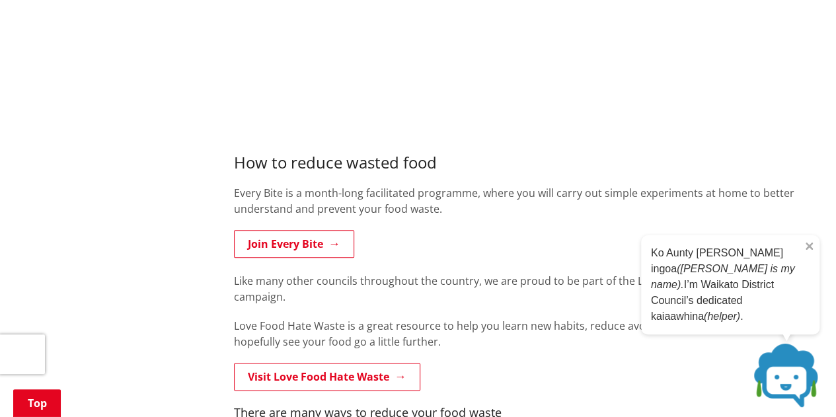
click at [807, 250] on icon at bounding box center [808, 246] width 7 height 7
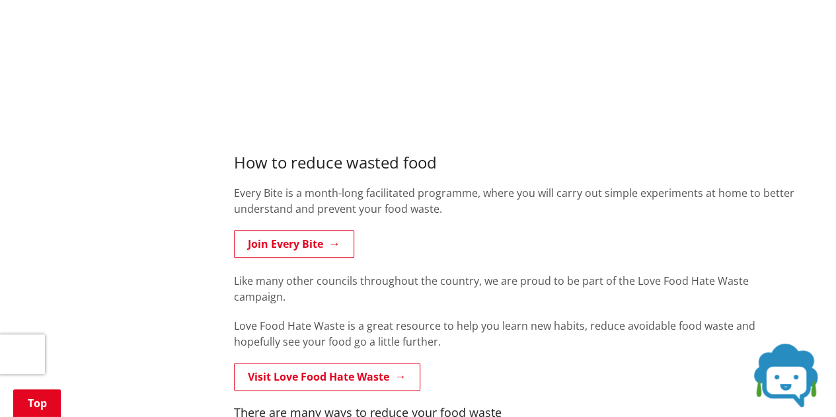
drag, startPoint x: 651, startPoint y: 273, endPoint x: 563, endPoint y: 318, distance: 99.0
click at [563, 318] on p "Love Food Hate Waste is a great resource to help you learn new habits, reduce a…" at bounding box center [515, 334] width 563 height 32
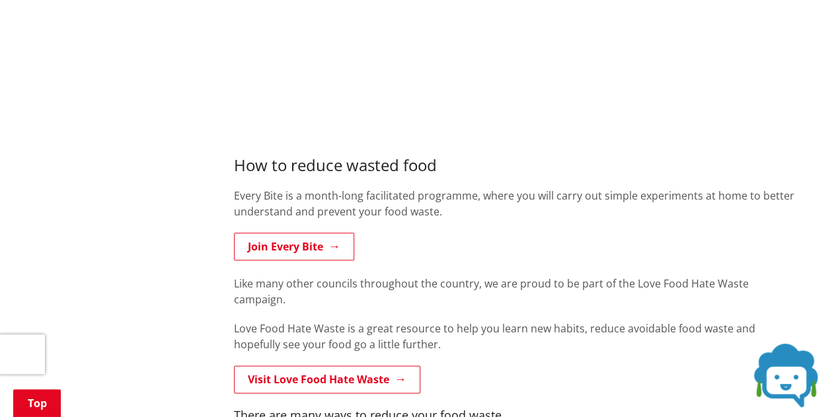
scroll to position [0, 0]
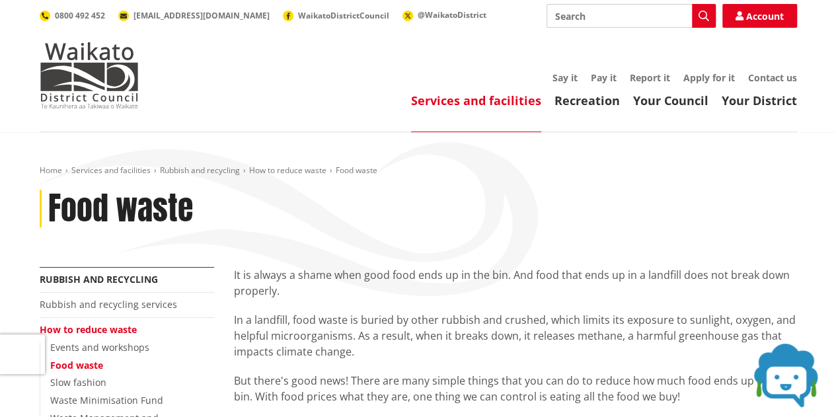
drag, startPoint x: 519, startPoint y: 198, endPoint x: 503, endPoint y: 205, distance: 16.6
click at [512, 200] on div "Food waste" at bounding box center [418, 209] width 757 height 38
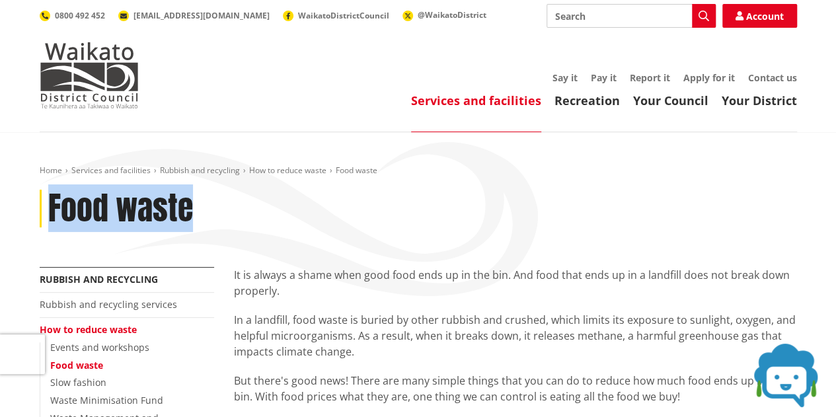
drag, startPoint x: 190, startPoint y: 211, endPoint x: 49, endPoint y: 217, distance: 140.8
click at [49, 217] on h1 "Food waste" at bounding box center [120, 209] width 145 height 38
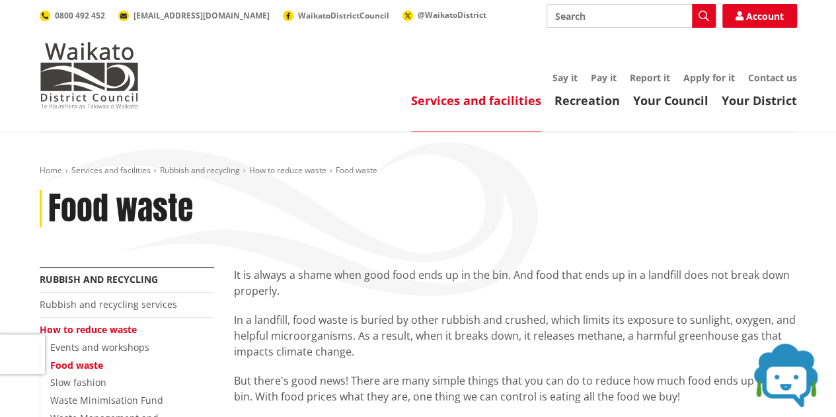
click at [499, 208] on div "Food waste" at bounding box center [418, 209] width 757 height 38
drag, startPoint x: 499, startPoint y: 208, endPoint x: 471, endPoint y: 208, distance: 28.4
click at [471, 208] on div "Food waste" at bounding box center [418, 209] width 757 height 38
